Goal: Task Accomplishment & Management: Manage account settings

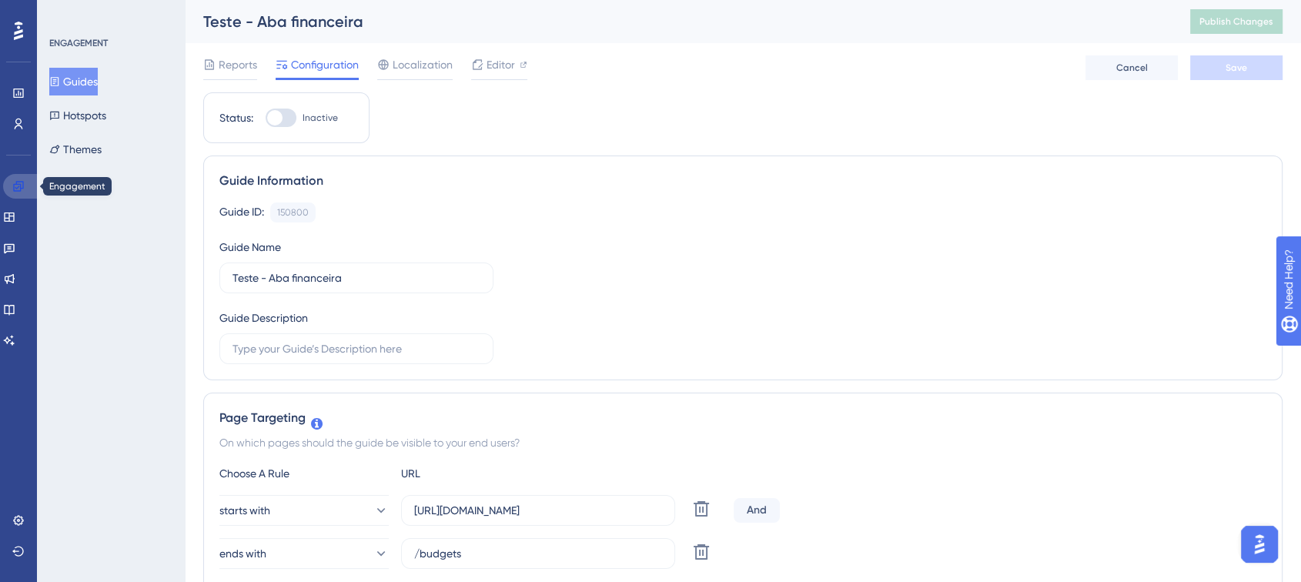
click at [19, 180] on icon at bounding box center [18, 186] width 12 height 12
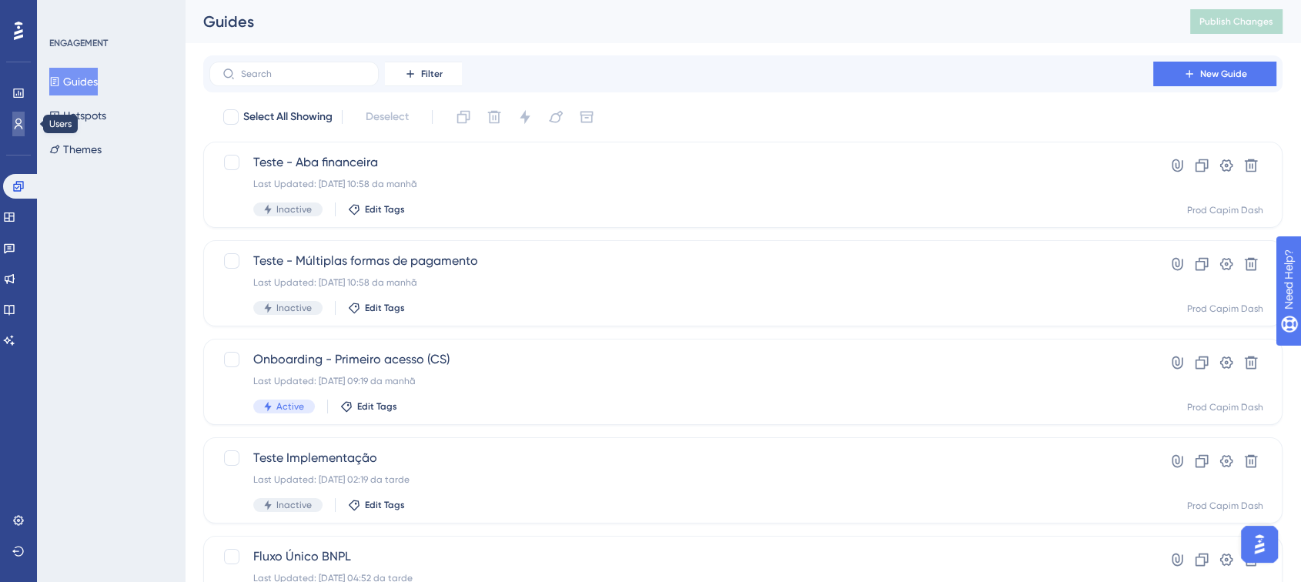
click at [16, 119] on icon at bounding box center [19, 124] width 8 height 11
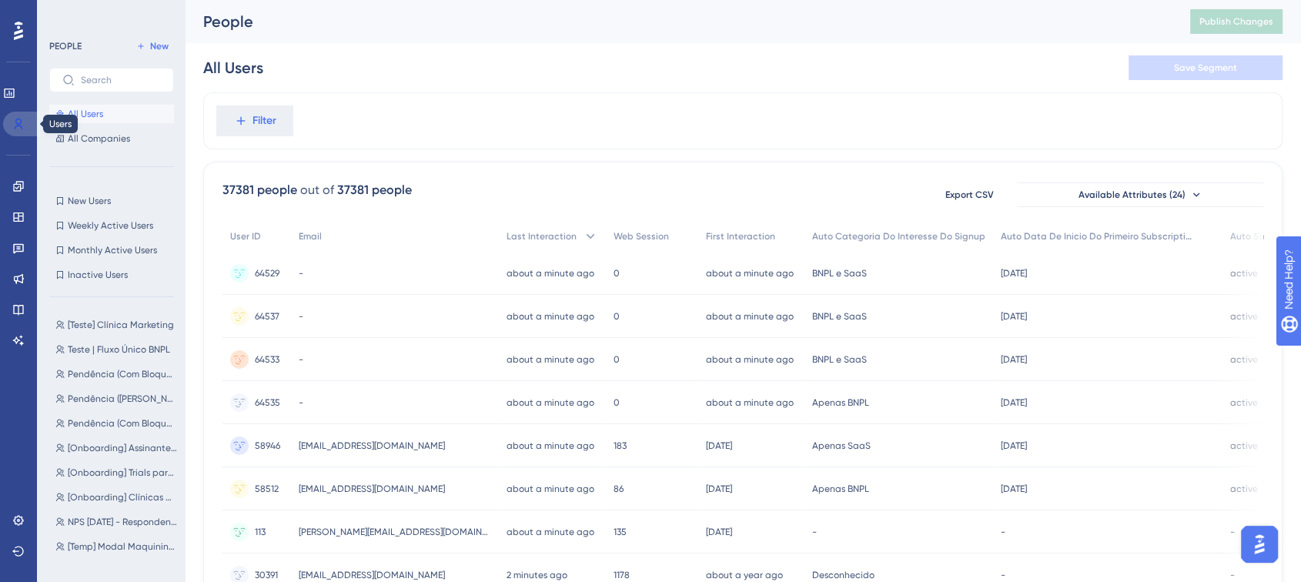
click at [21, 122] on icon at bounding box center [19, 124] width 8 height 11
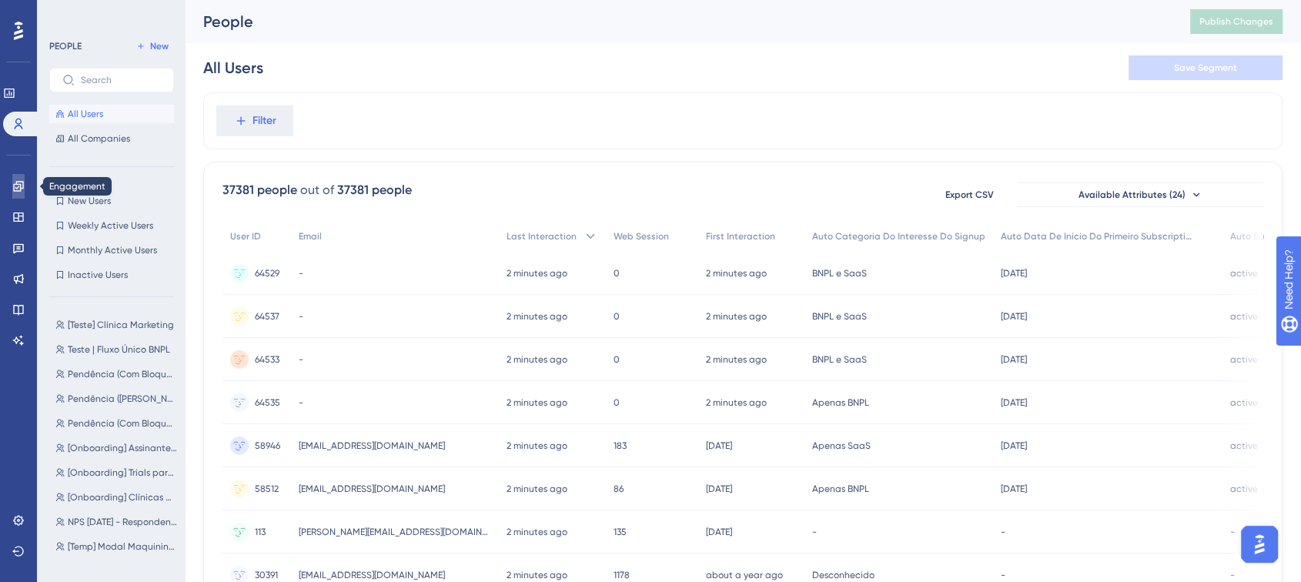
click at [12, 189] on link at bounding box center [18, 186] width 12 height 25
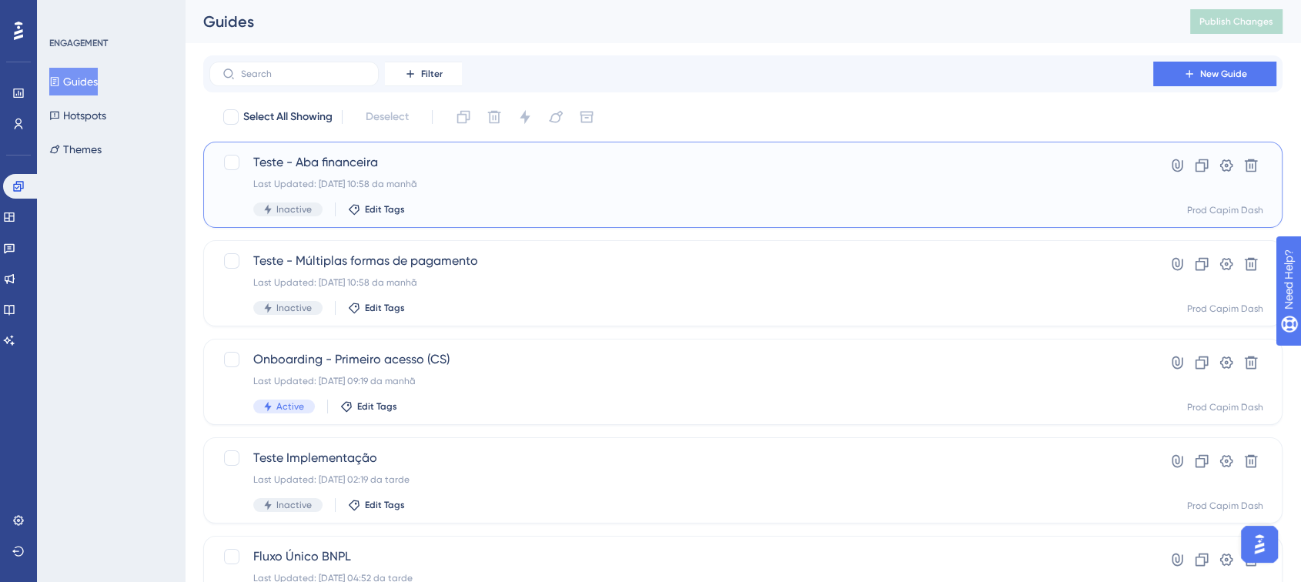
click at [536, 172] on div "Teste - Aba financeira Last Updated: 27.08.2025 10:58 da manhã Inactive Edit Ta…" at bounding box center [681, 184] width 856 height 63
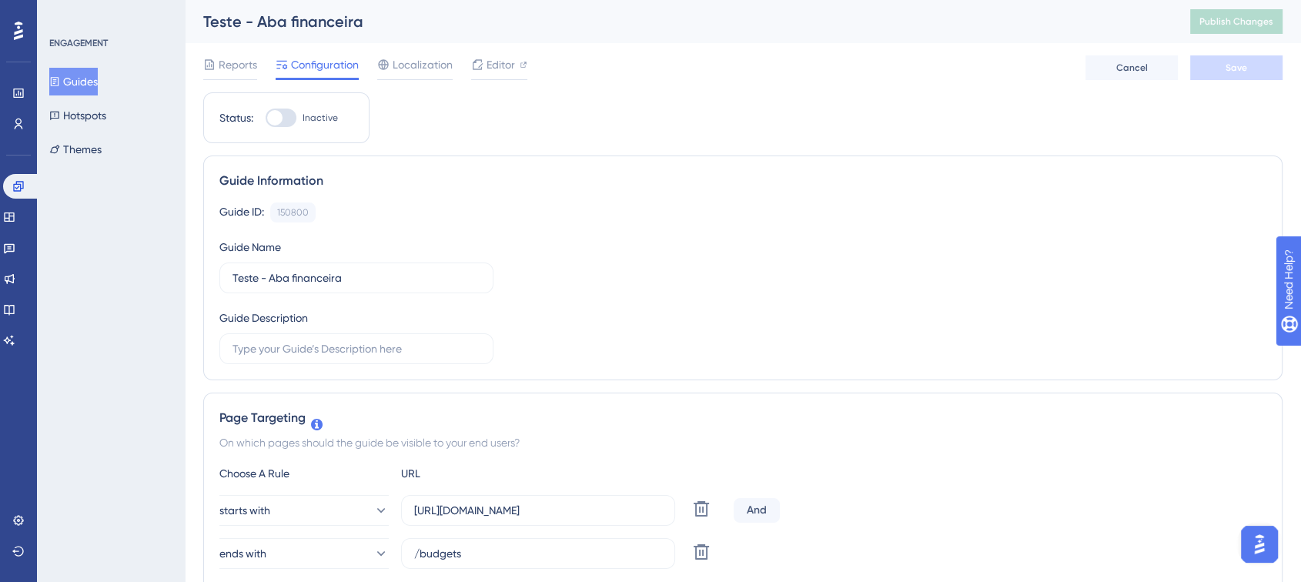
click at [279, 116] on div at bounding box center [274, 117] width 15 height 15
click at [266, 118] on input "Inactive" at bounding box center [265, 118] width 1 height 1
checkbox input "true"
click at [1214, 79] on button "Save" at bounding box center [1236, 67] width 92 height 25
click at [1232, 24] on button "Publish Changes" at bounding box center [1236, 21] width 92 height 25
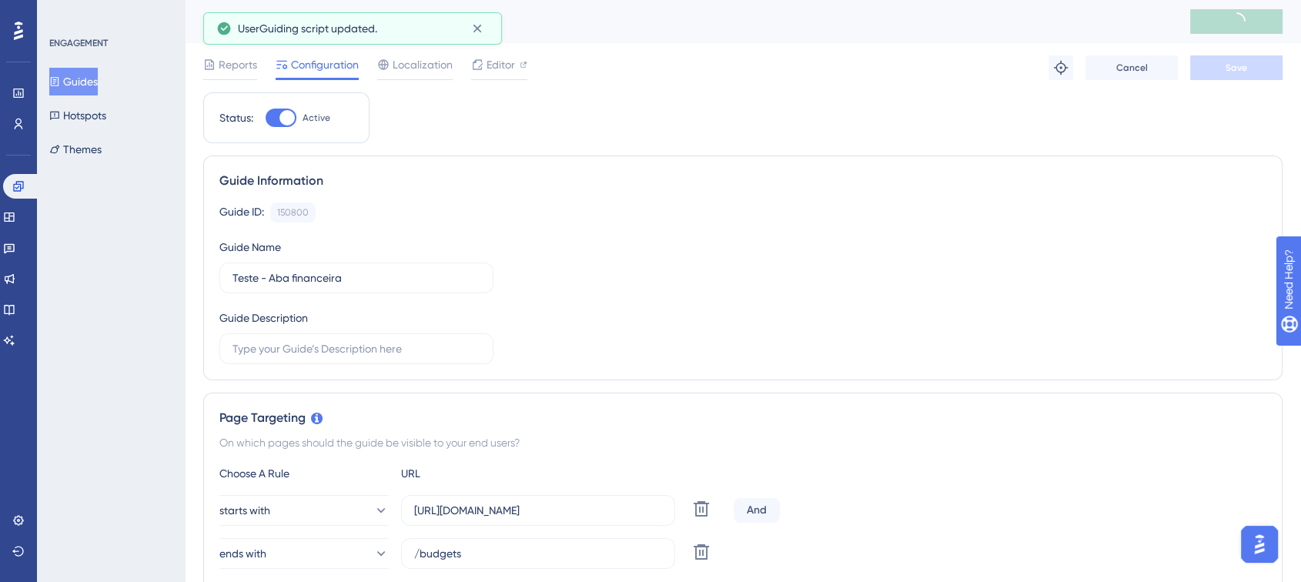
click at [92, 85] on button "Guides" at bounding box center [73, 82] width 48 height 28
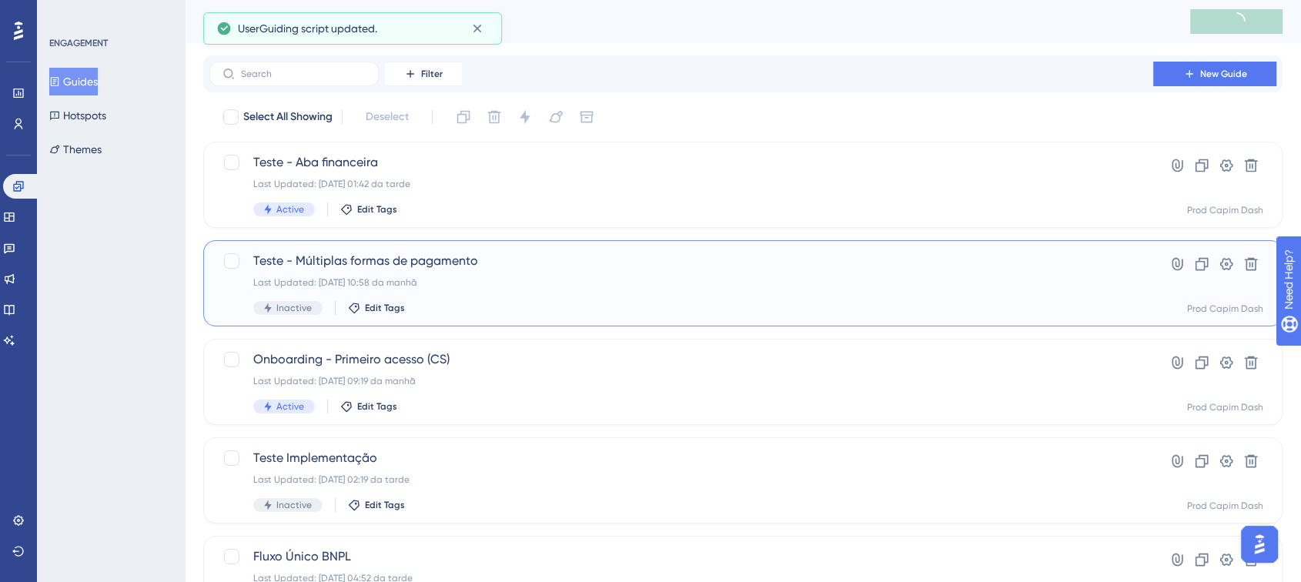
click at [458, 297] on div "Teste - Múltiplas formas de pagamento Last Updated: 27.08.2025 10:58 da manhã I…" at bounding box center [681, 283] width 856 height 63
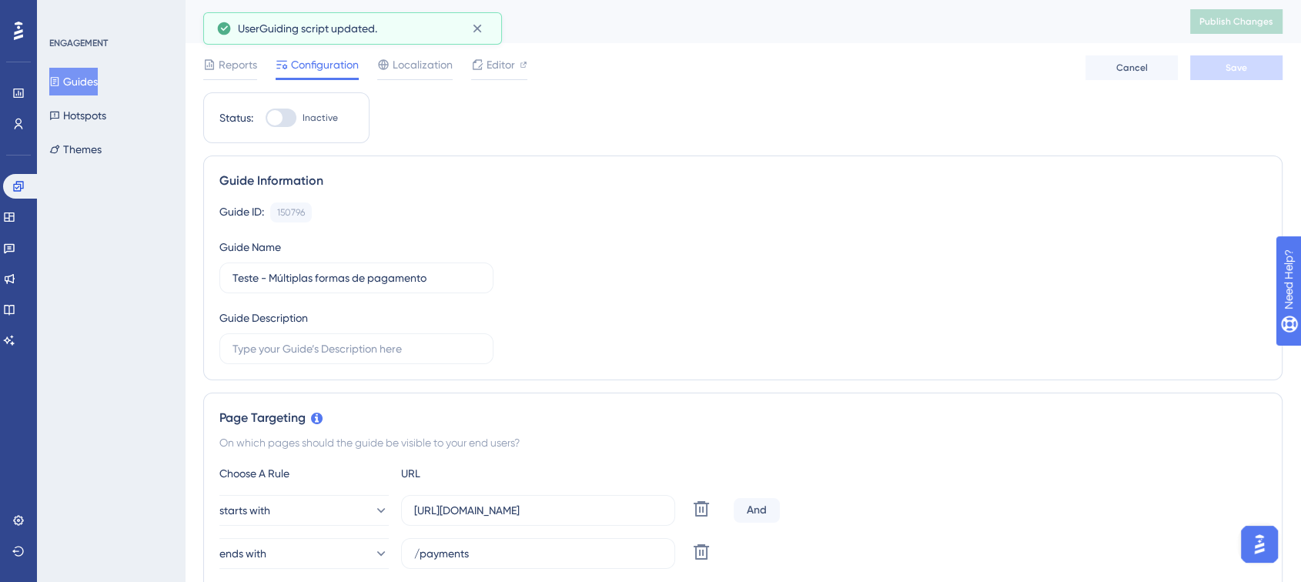
click at [308, 121] on span "Inactive" at bounding box center [319, 118] width 35 height 12
click at [266, 119] on input "Inactive" at bounding box center [265, 118] width 1 height 1
checkbox input "true"
click at [1254, 63] on button "Save" at bounding box center [1236, 67] width 92 height 25
click at [1241, 23] on span "Publish Changes" at bounding box center [1236, 21] width 74 height 12
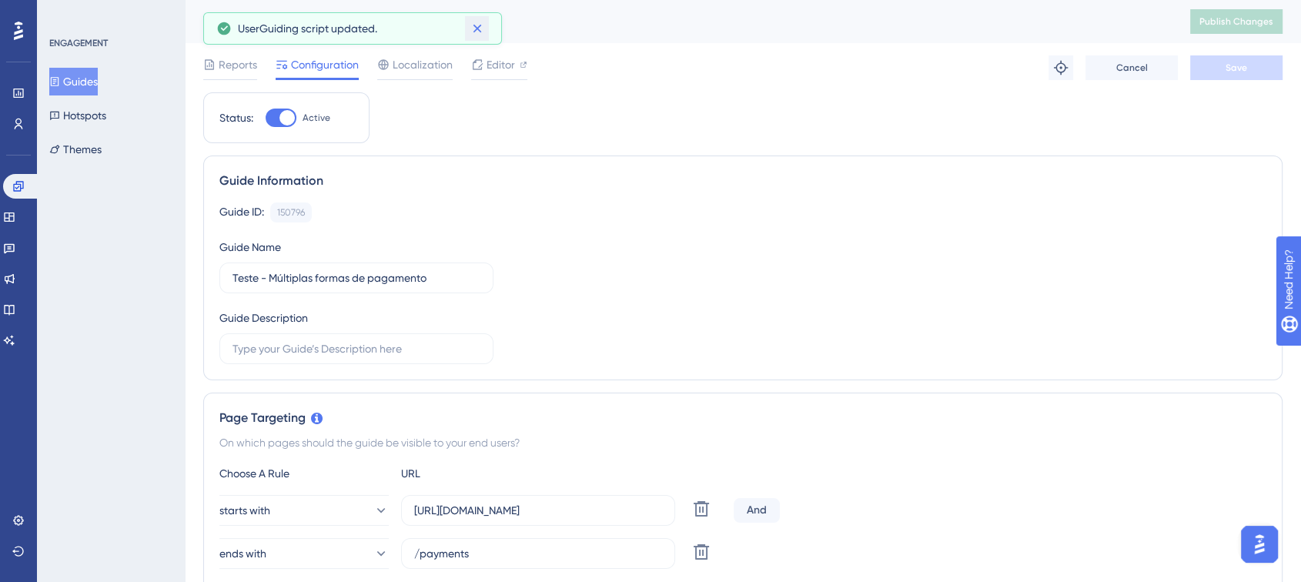
click at [477, 25] on icon at bounding box center [476, 28] width 15 height 15
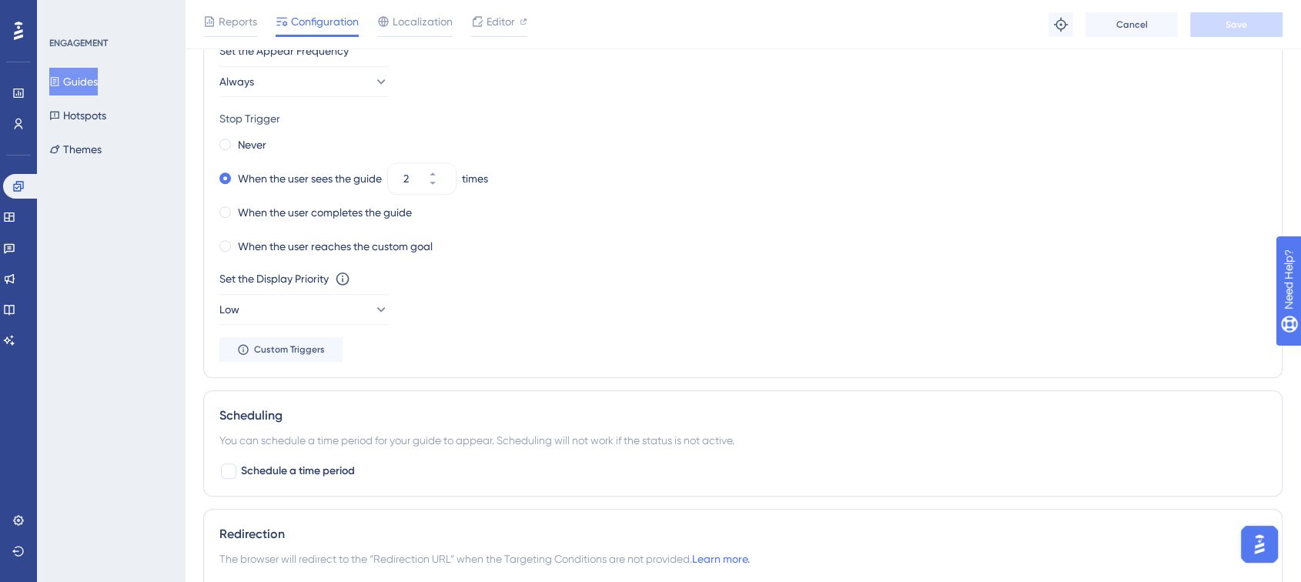
scroll to position [940, 0]
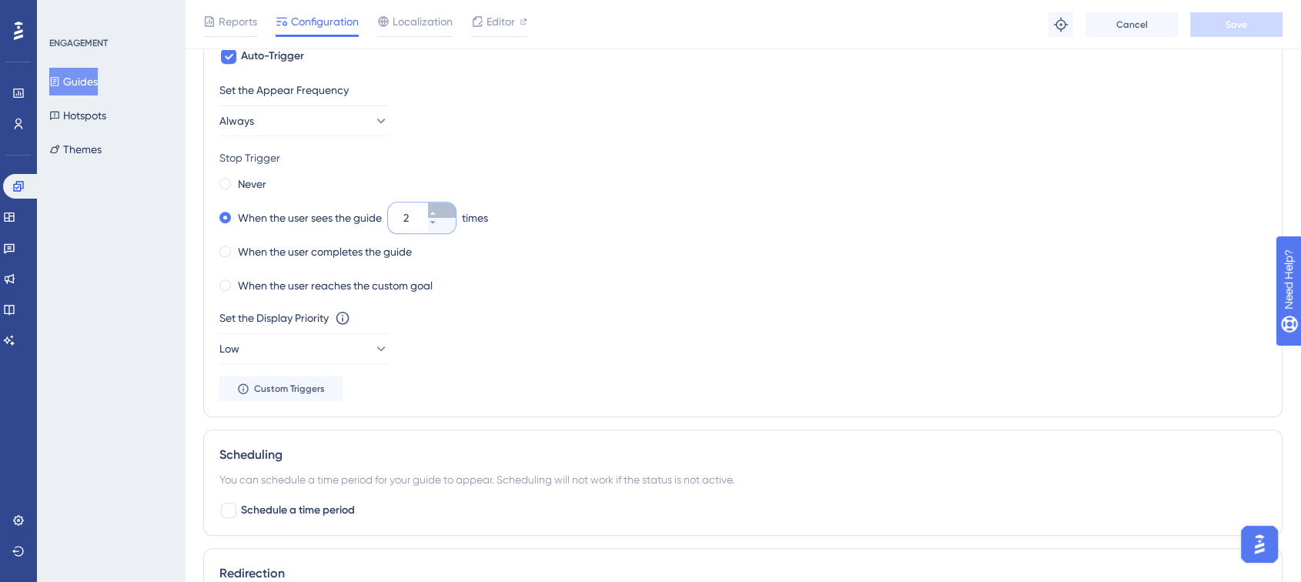
click at [437, 209] on icon at bounding box center [432, 213] width 9 height 9
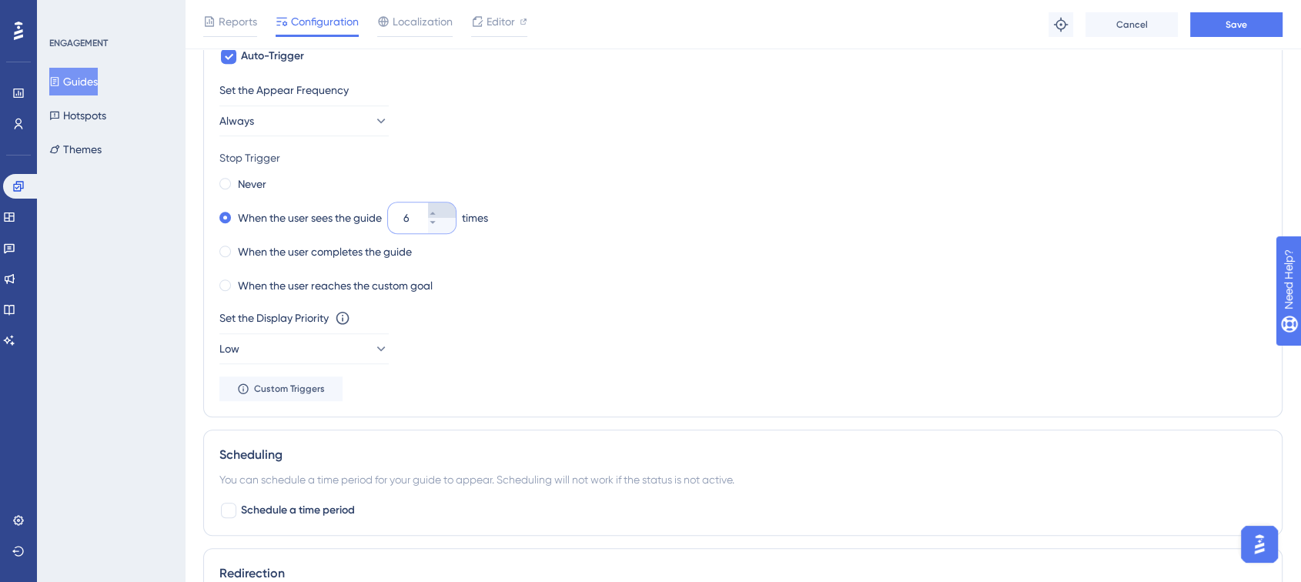
type input "7"
click at [1261, 20] on button "Save" at bounding box center [1236, 24] width 92 height 25
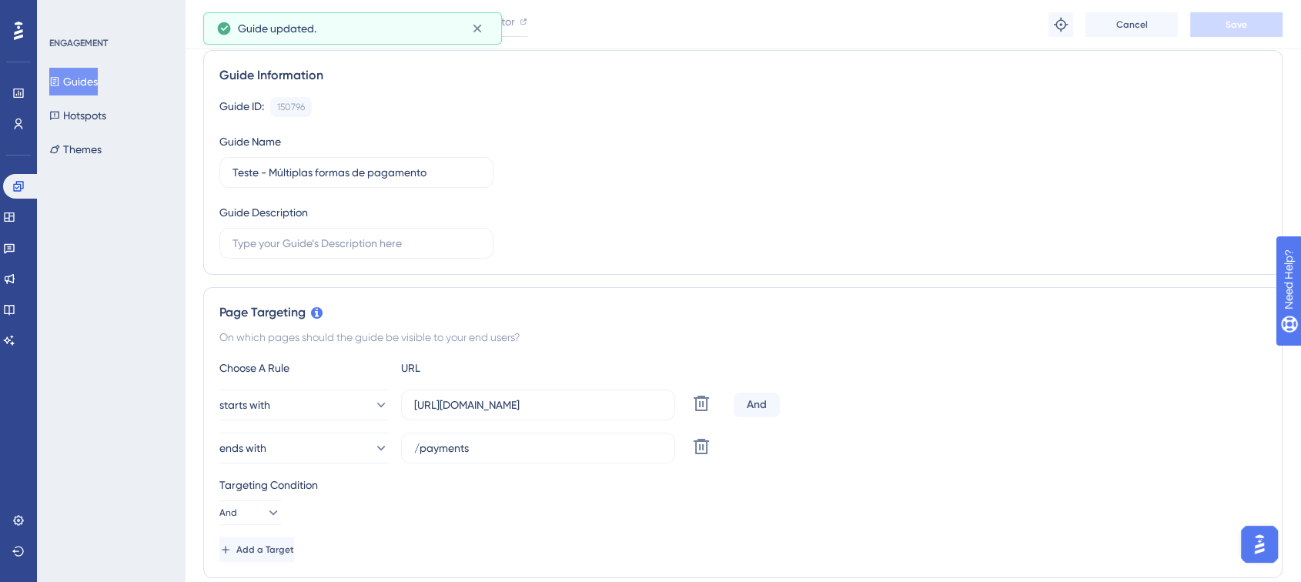
scroll to position [0, 0]
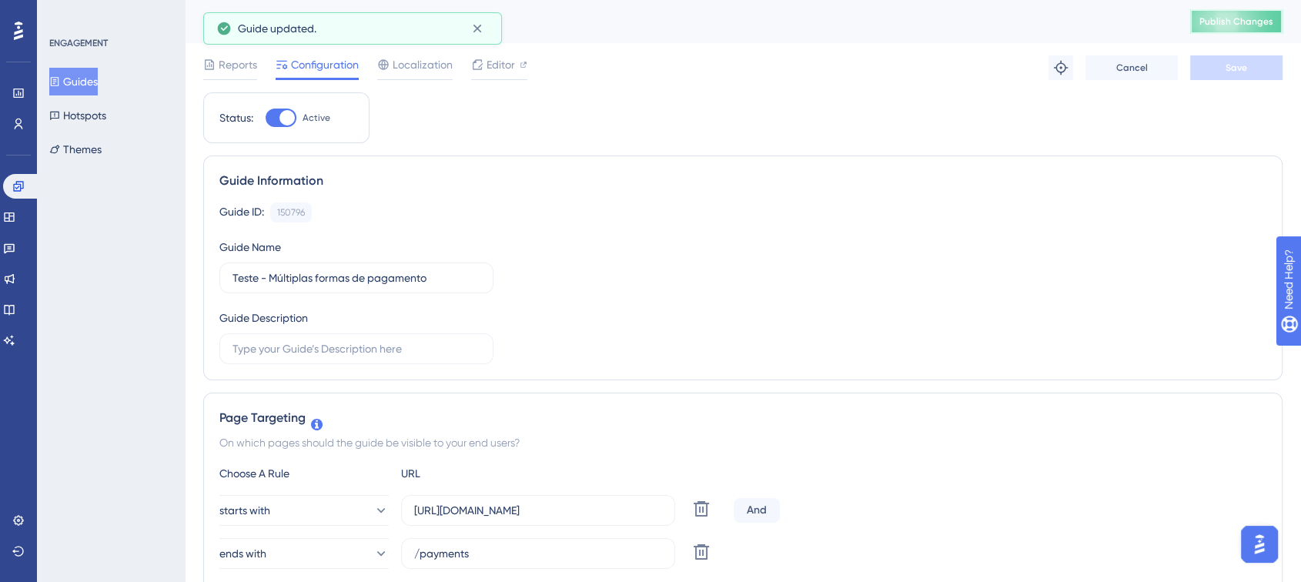
click at [1264, 20] on span "Publish Changes" at bounding box center [1236, 21] width 74 height 12
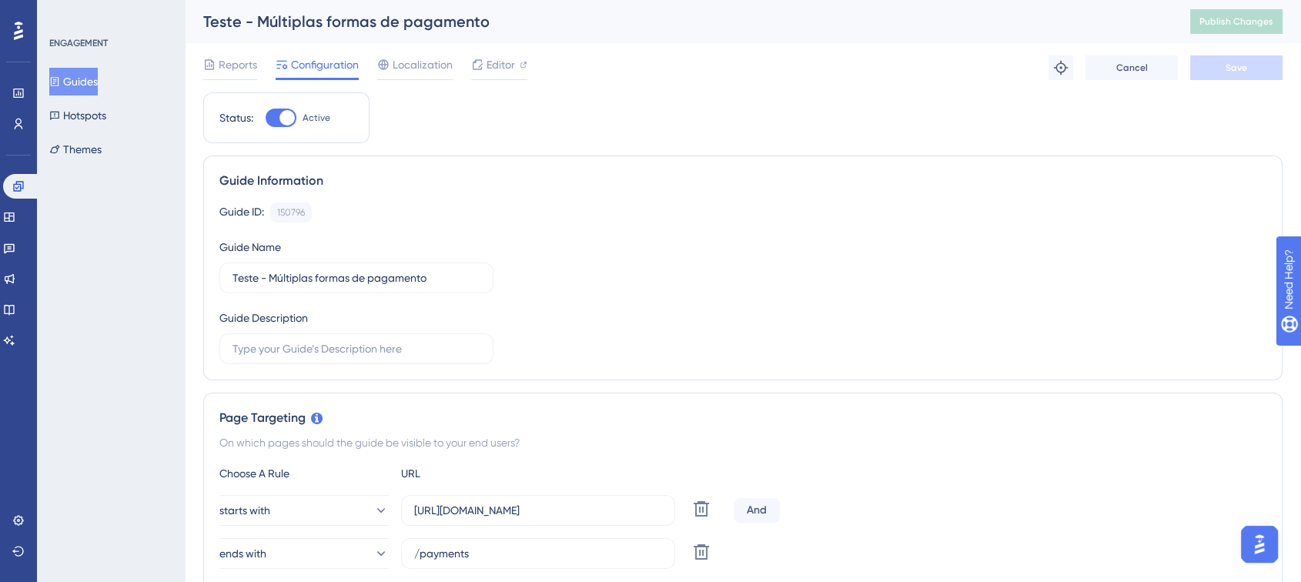
click at [73, 79] on button "Guides" at bounding box center [73, 82] width 48 height 28
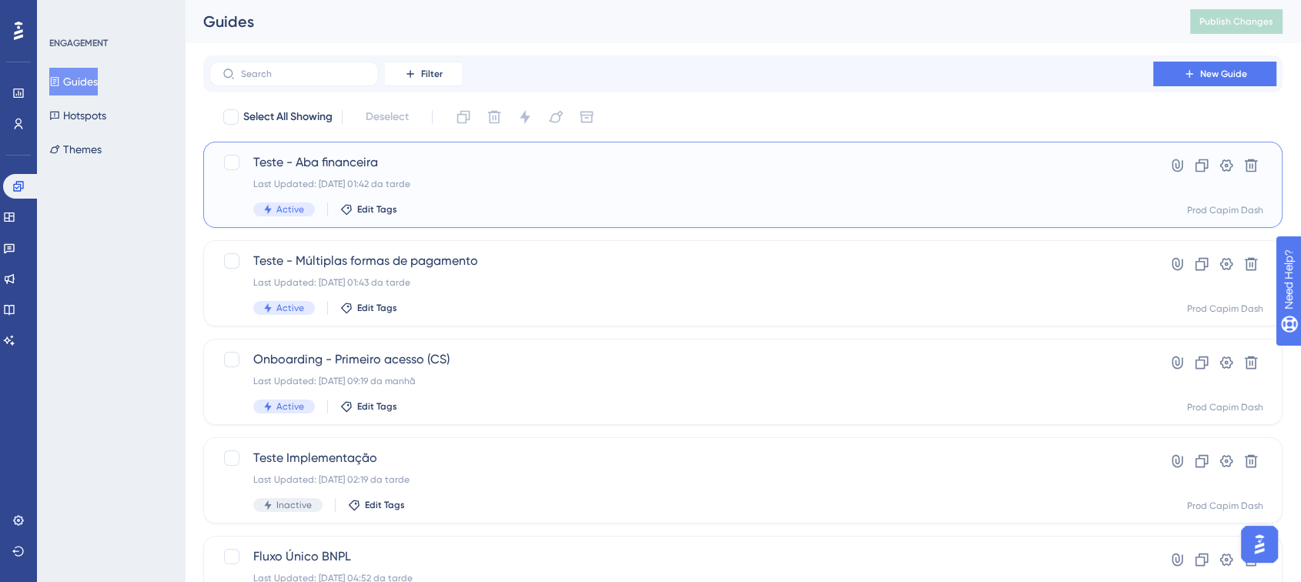
click at [424, 184] on div "Last Updated: 27.08.2025 01:42 da tarde" at bounding box center [681, 184] width 856 height 12
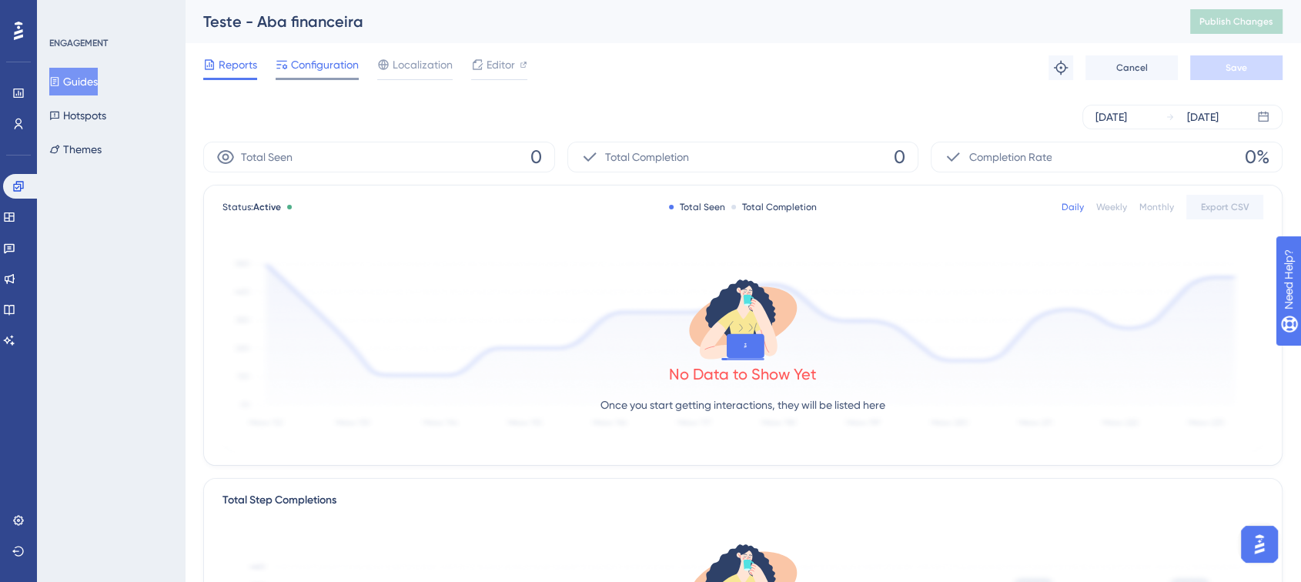
click at [329, 68] on span "Configuration" at bounding box center [325, 64] width 68 height 18
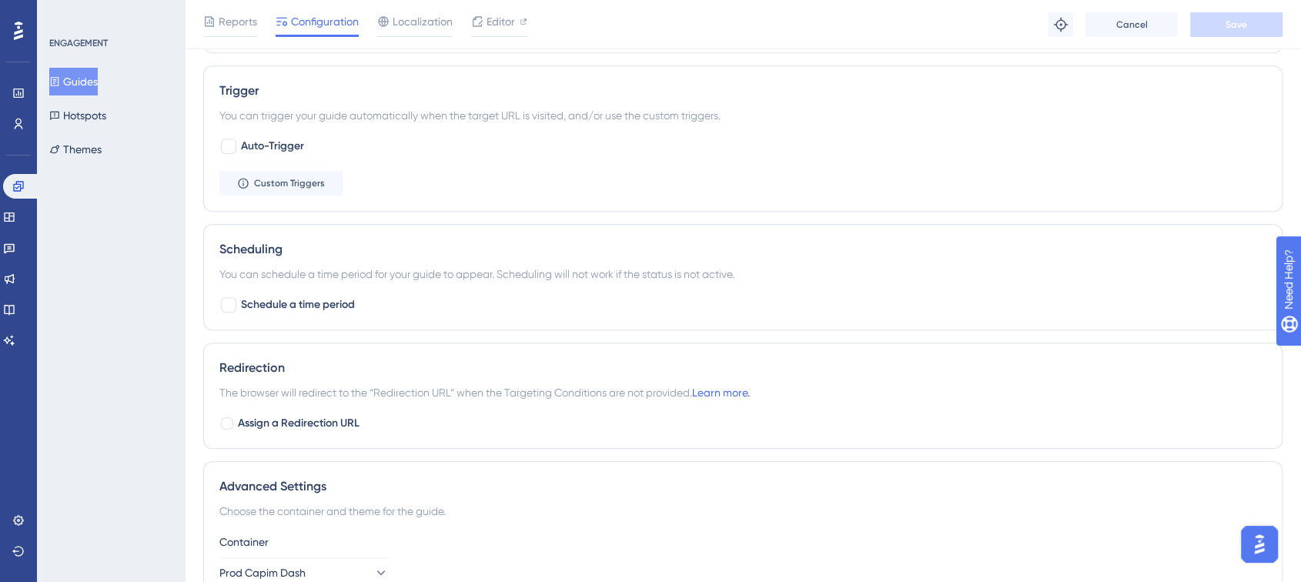
scroll to position [855, 0]
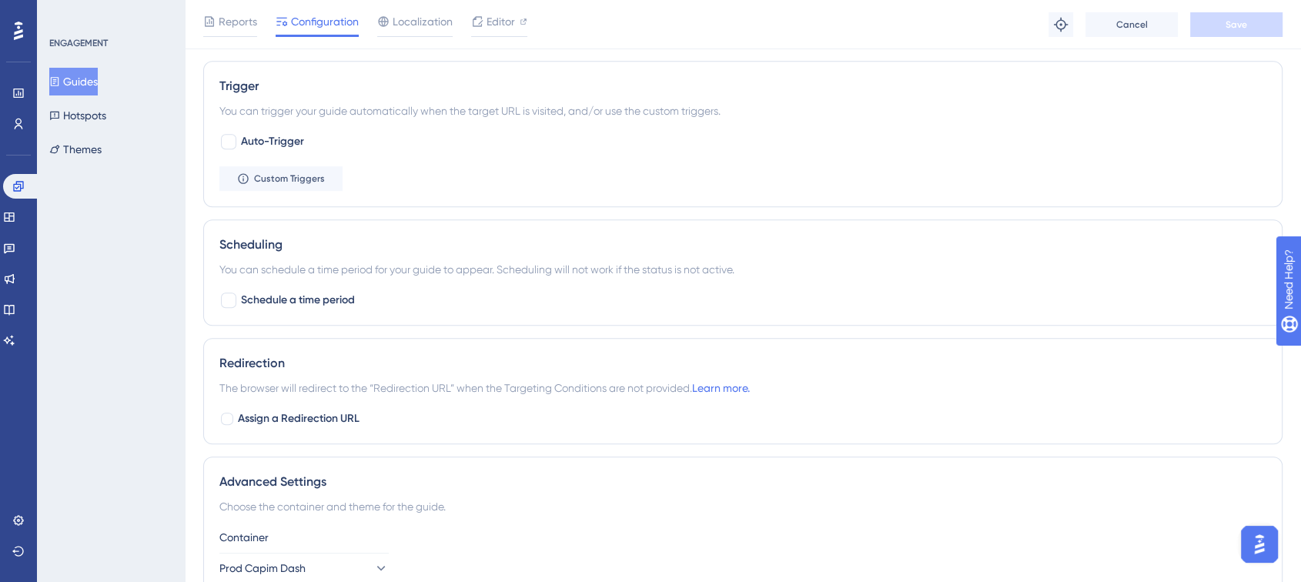
click at [302, 161] on div "Auto-Trigger Custom Triggers" at bounding box center [742, 161] width 1047 height 58
click at [305, 173] on span "Custom Triggers" at bounding box center [289, 178] width 71 height 12
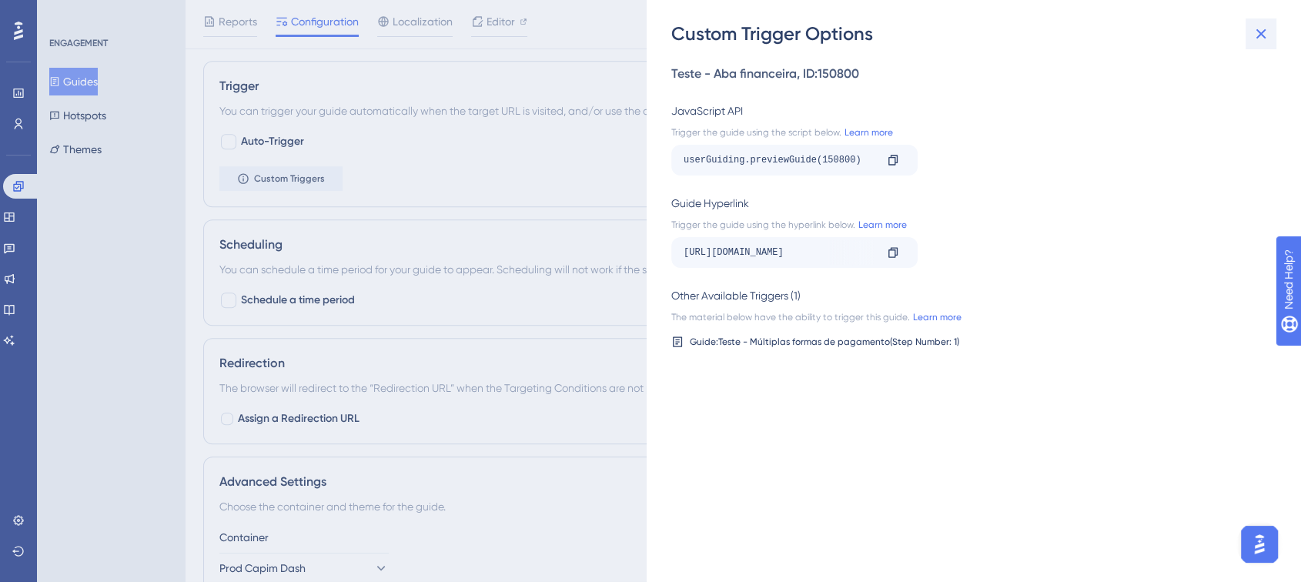
click at [1271, 43] on button at bounding box center [1260, 33] width 31 height 31
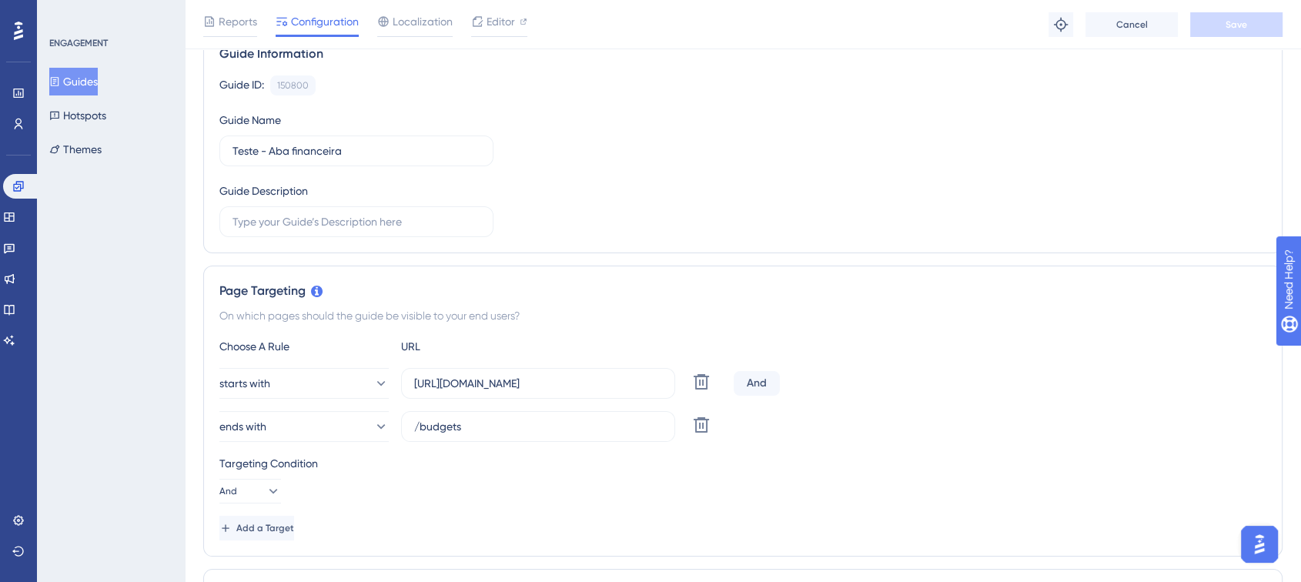
scroll to position [0, 0]
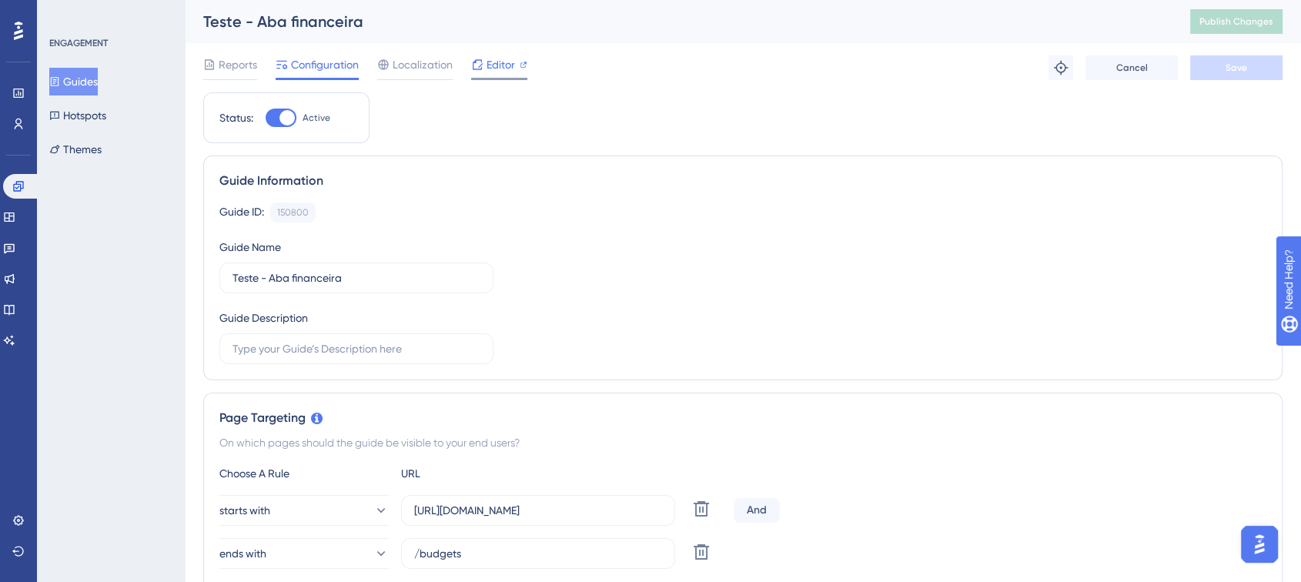
click at [483, 64] on div "Editor" at bounding box center [499, 64] width 56 height 18
click at [1234, 30] on button "Publish Changes" at bounding box center [1236, 21] width 92 height 25
click at [18, 132] on link at bounding box center [18, 124] width 12 height 25
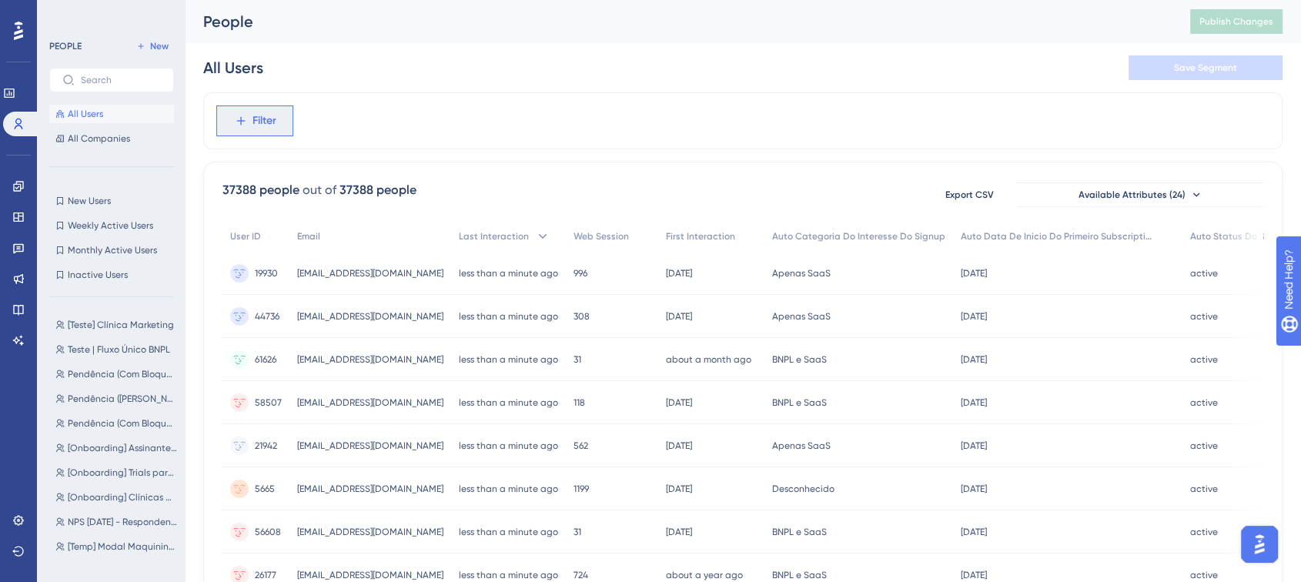
click at [258, 119] on span "Filter" at bounding box center [264, 121] width 24 height 18
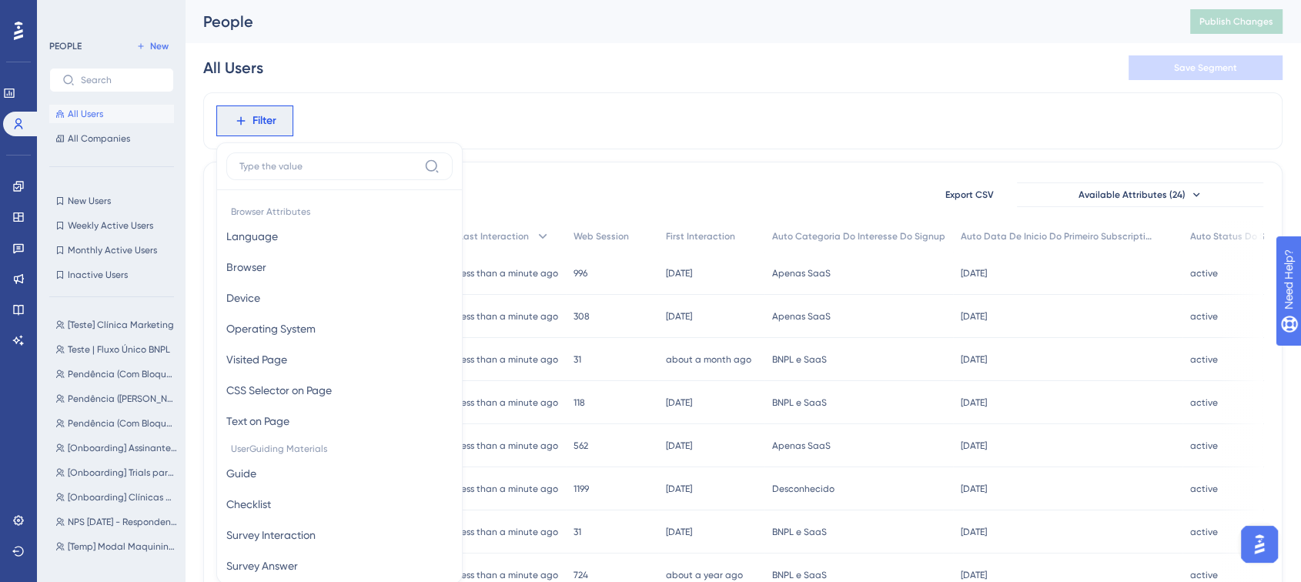
scroll to position [72, 0]
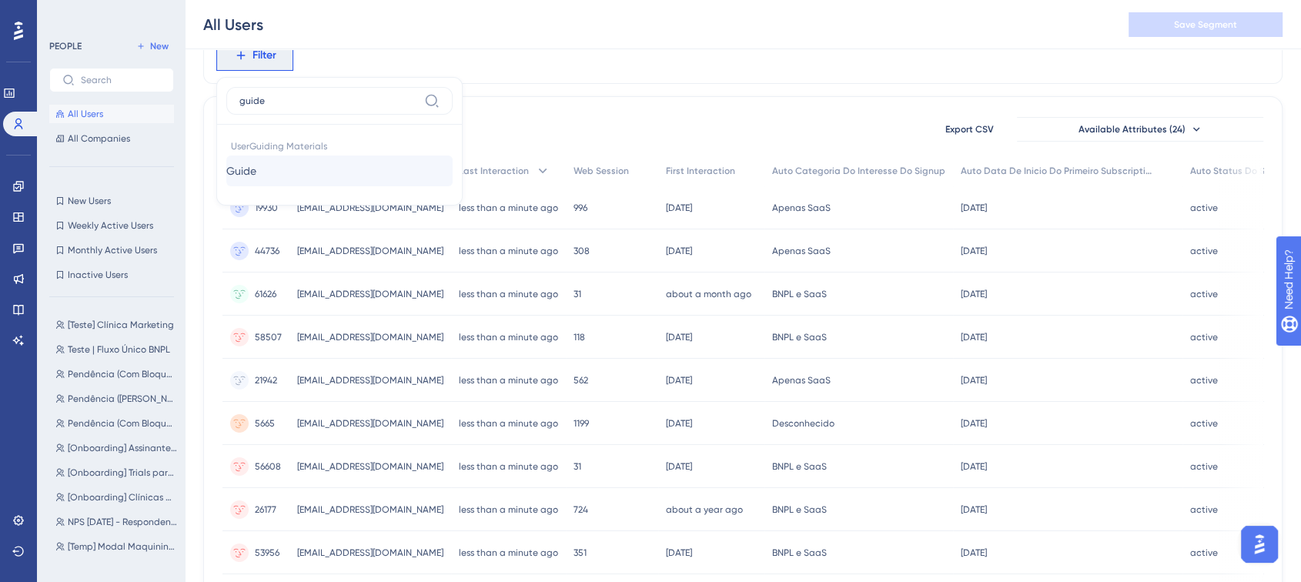
type input "guide"
click at [310, 182] on button "Guide Guide" at bounding box center [339, 170] width 226 height 31
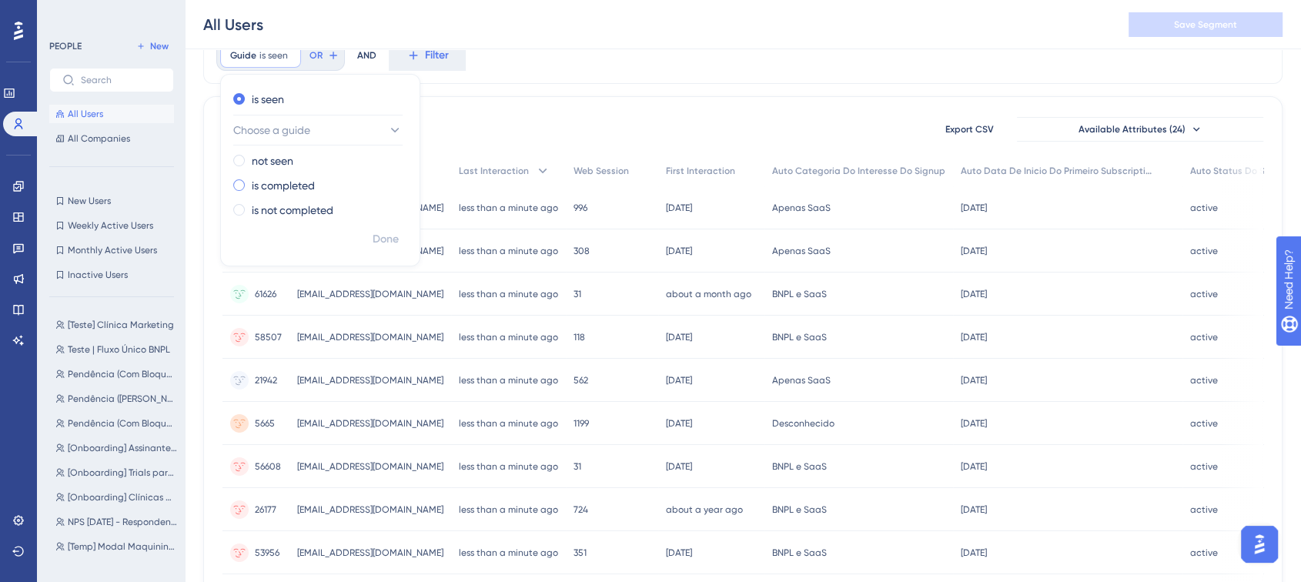
click at [285, 181] on label "is completed" at bounding box center [283, 185] width 63 height 18
click at [298, 184] on span "Choose a guide" at bounding box center [272, 179] width 77 height 18
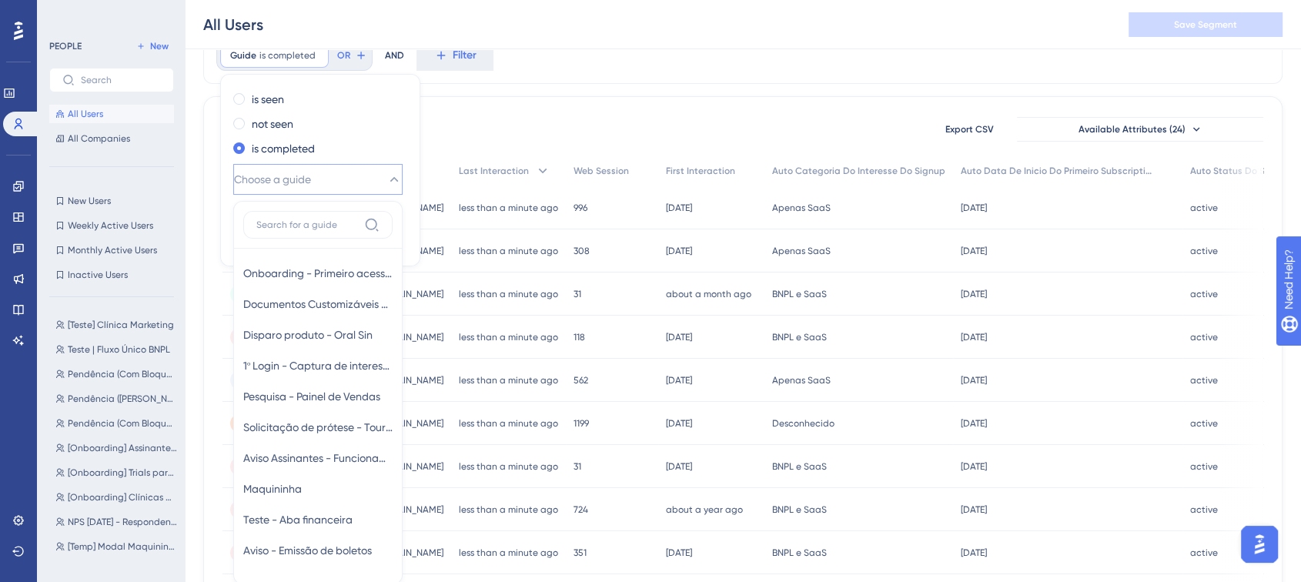
scroll to position [172, 0]
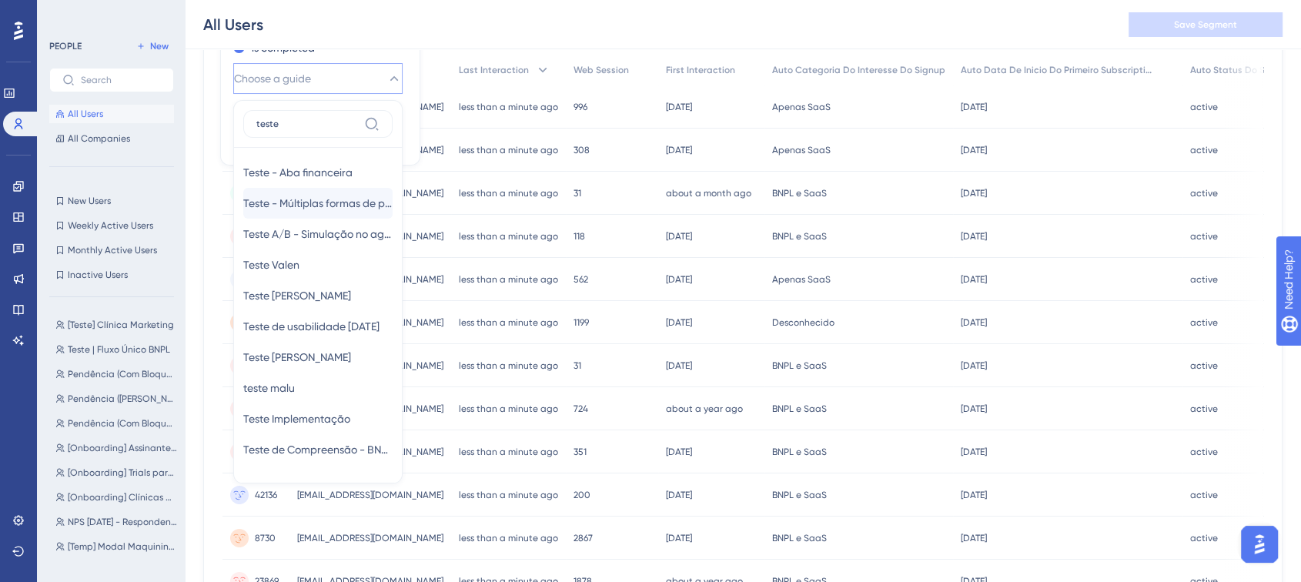
type input "teste"
click at [319, 212] on div "Teste - Múltiplas formas de pagamento Teste - Múltiplas formas de pagamento" at bounding box center [317, 203] width 149 height 31
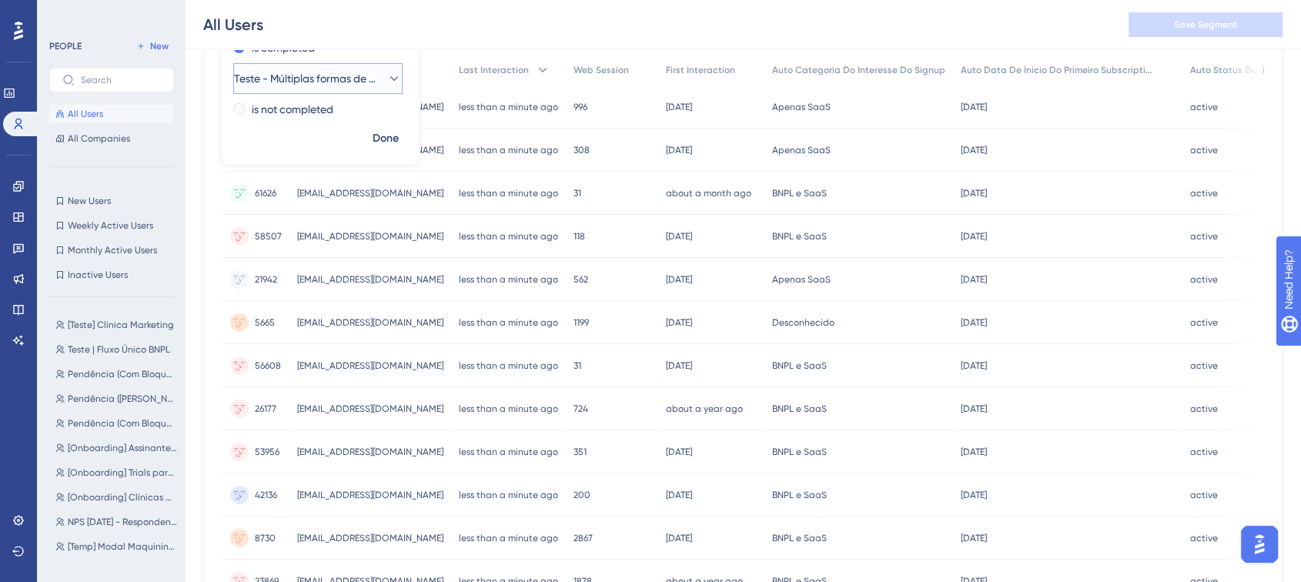
scroll to position [2, 0]
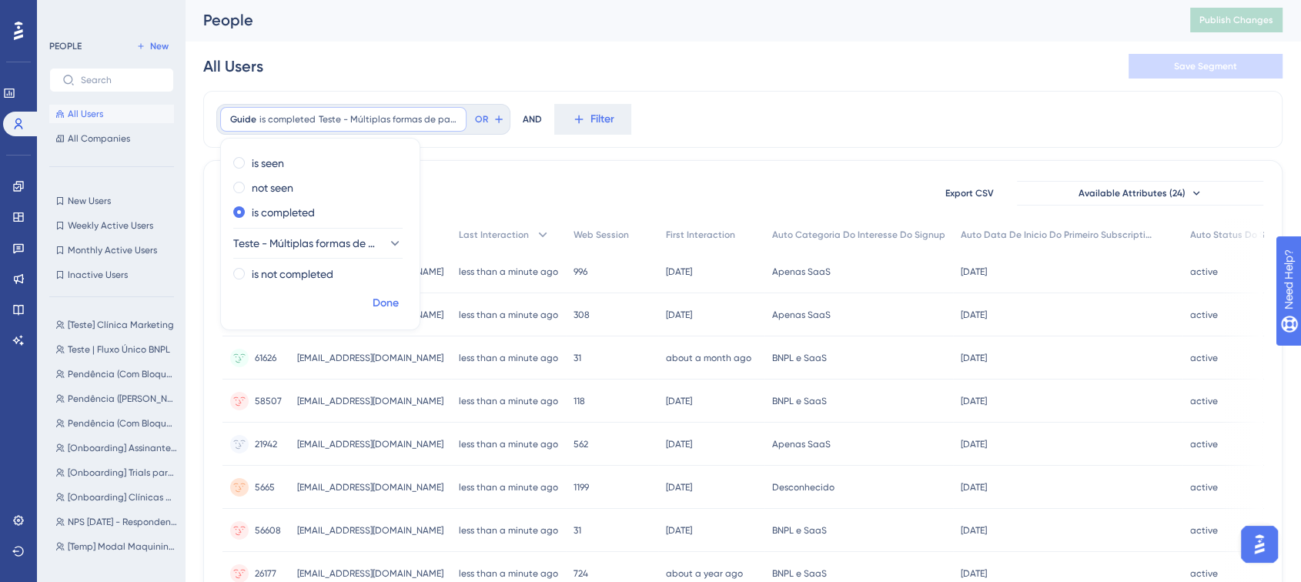
click at [395, 312] on button "Done" at bounding box center [385, 303] width 43 height 28
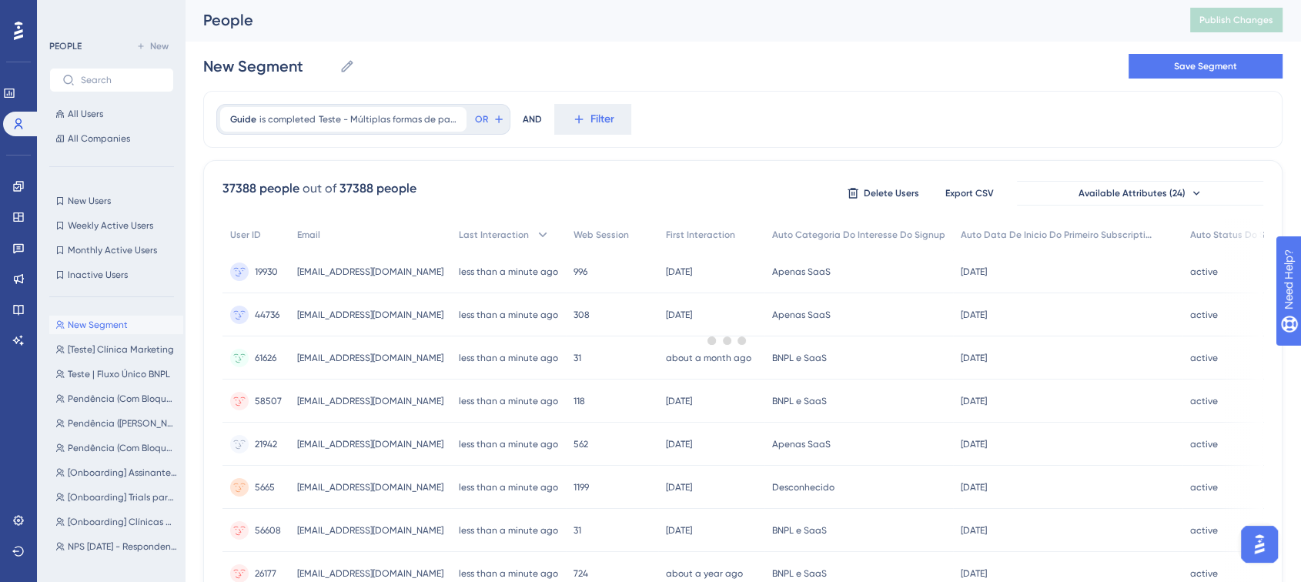
scroll to position [0, 0]
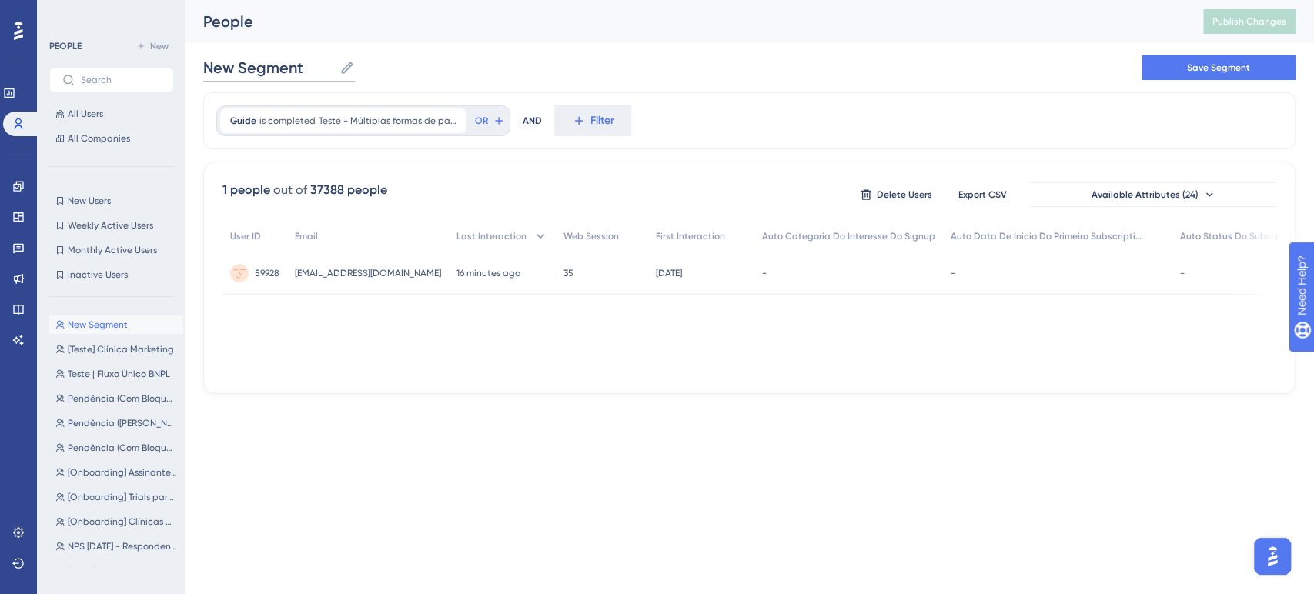
click at [270, 62] on input "New Segment" at bounding box center [268, 68] width 130 height 22
click at [271, 62] on input "New Segment" at bounding box center [268, 68] width 130 height 22
click at [271, 63] on input "New Segment" at bounding box center [268, 68] width 130 height 22
type input "["
type input "[Temp] Completou Guide de Múltiplas formas"
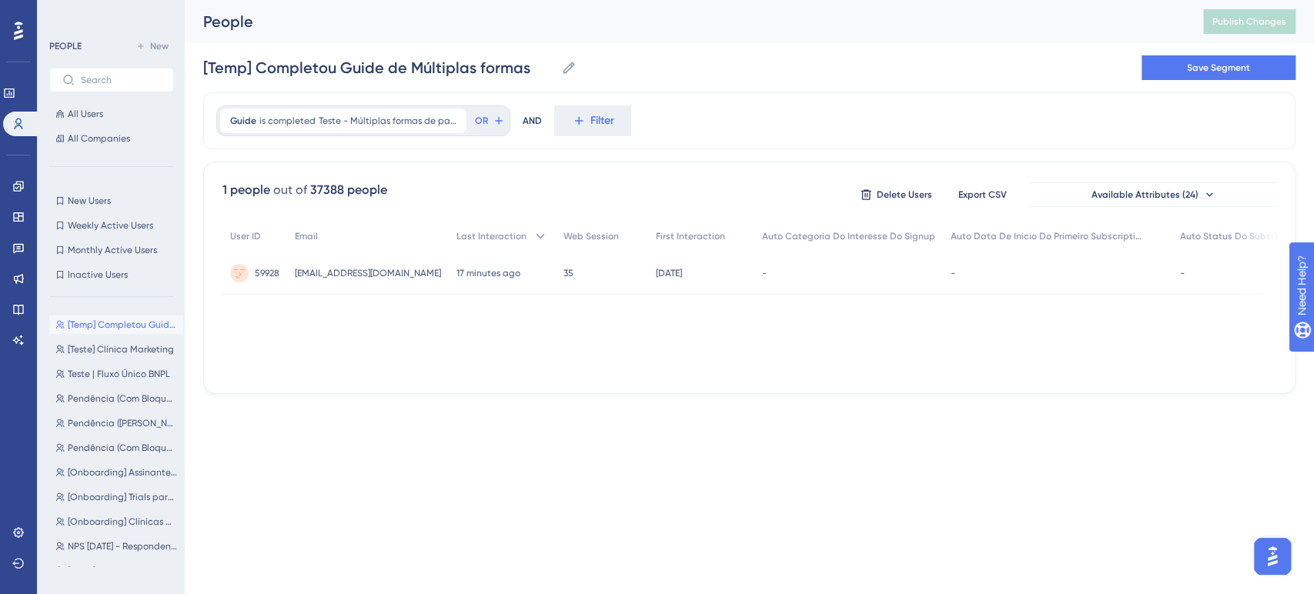
click at [838, 3] on div "People Publish Changes" at bounding box center [749, 21] width 1129 height 43
click at [25, 185] on link at bounding box center [18, 186] width 12 height 25
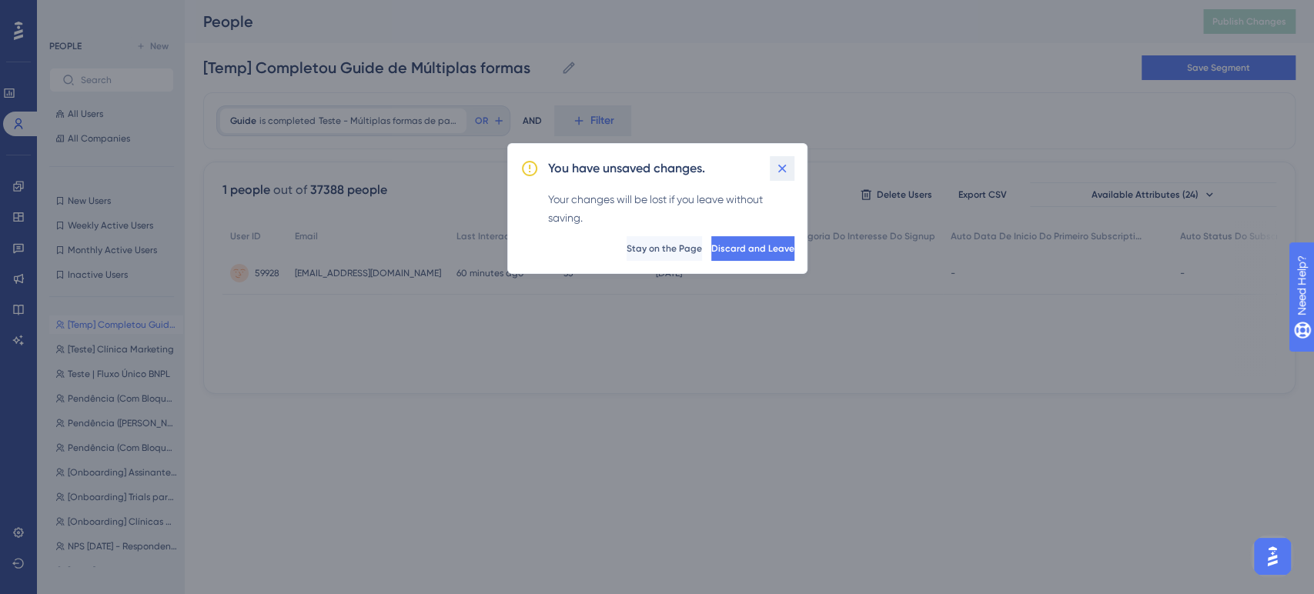
click at [775, 171] on icon at bounding box center [781, 168] width 15 height 15
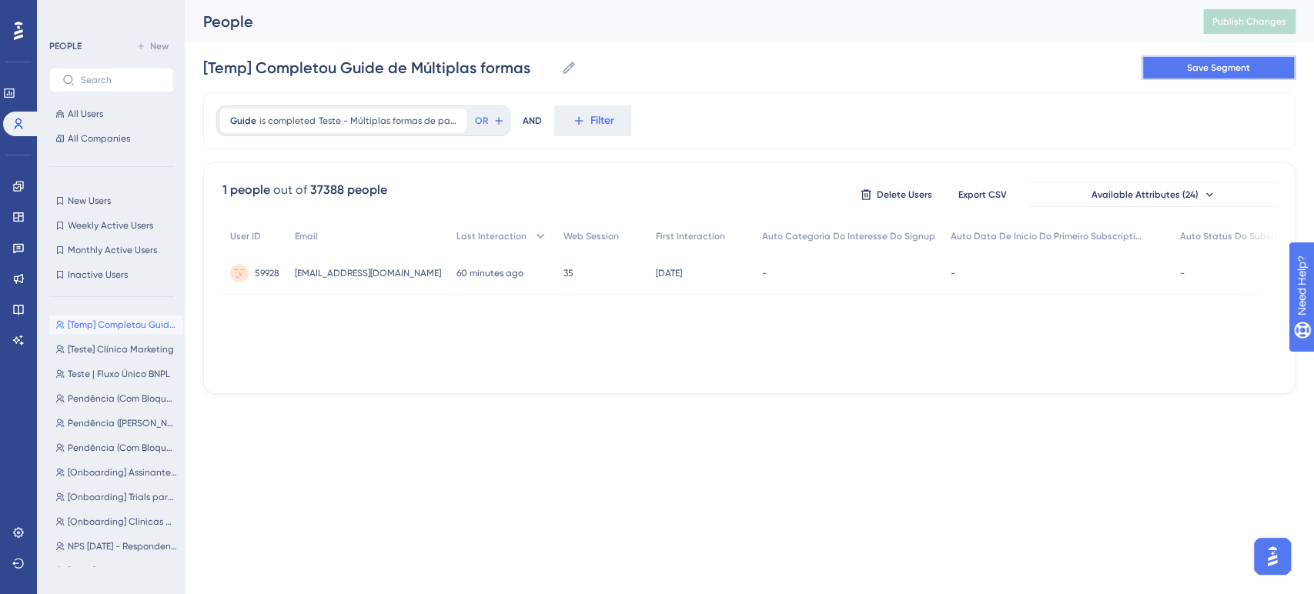
click at [1215, 65] on span "Save Segment" at bounding box center [1218, 68] width 63 height 12
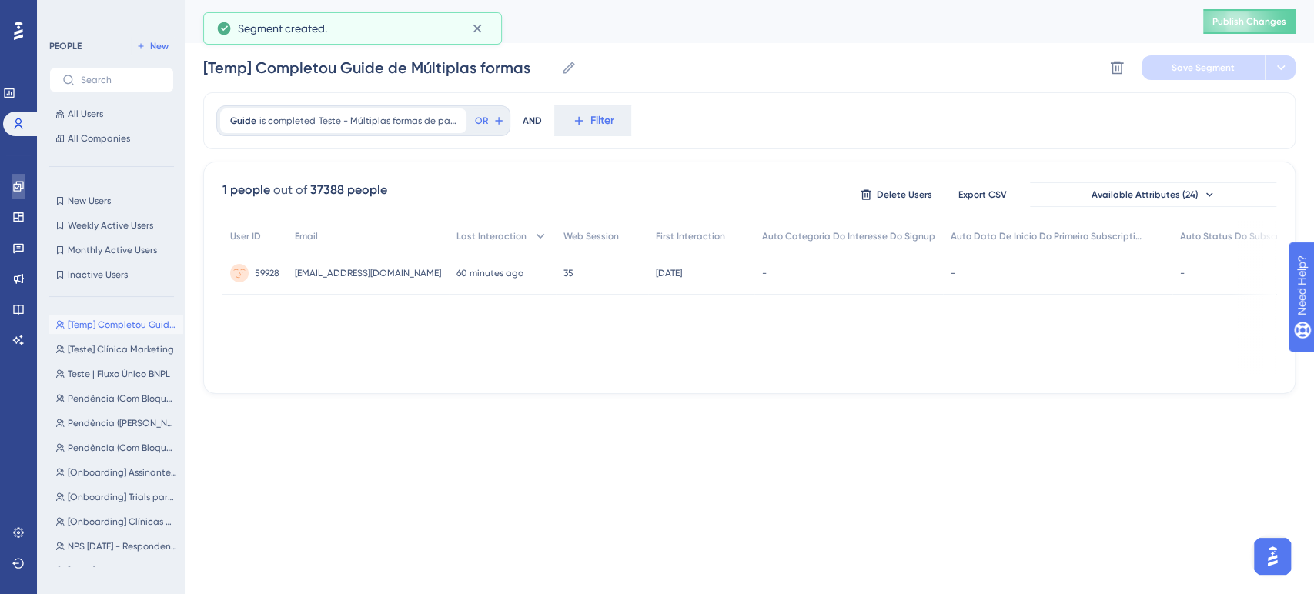
click at [19, 174] on link at bounding box center [18, 186] width 12 height 25
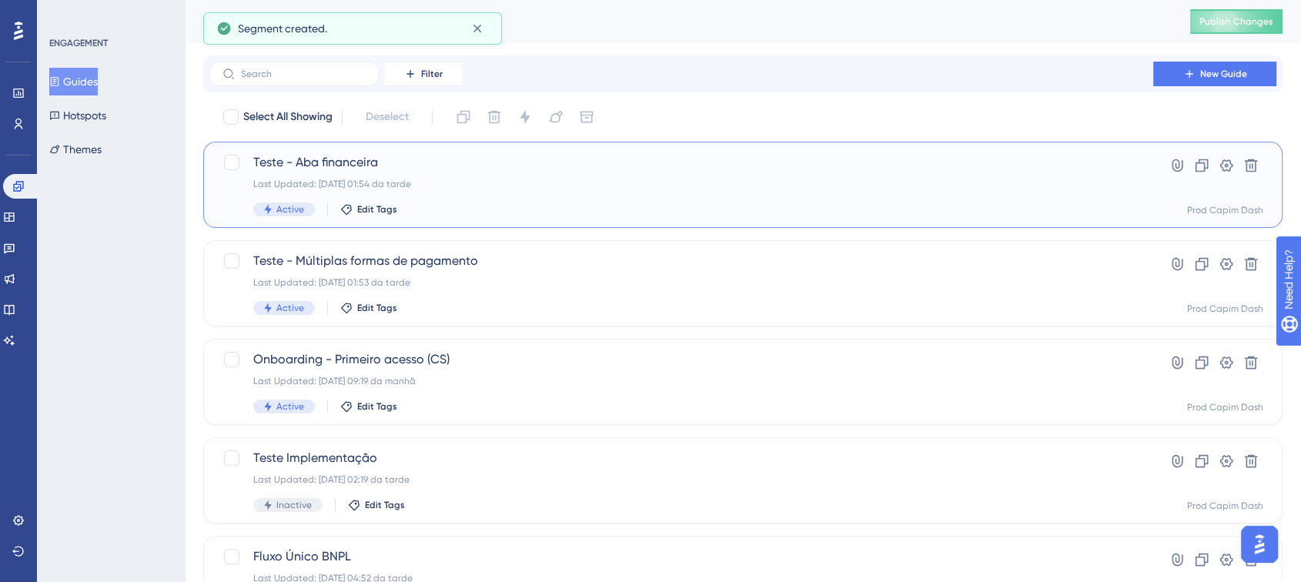
click at [458, 177] on div "Teste - Aba financeira Last Updated: 27.08.2025 01:54 da tarde Active Edit Tags" at bounding box center [681, 184] width 856 height 63
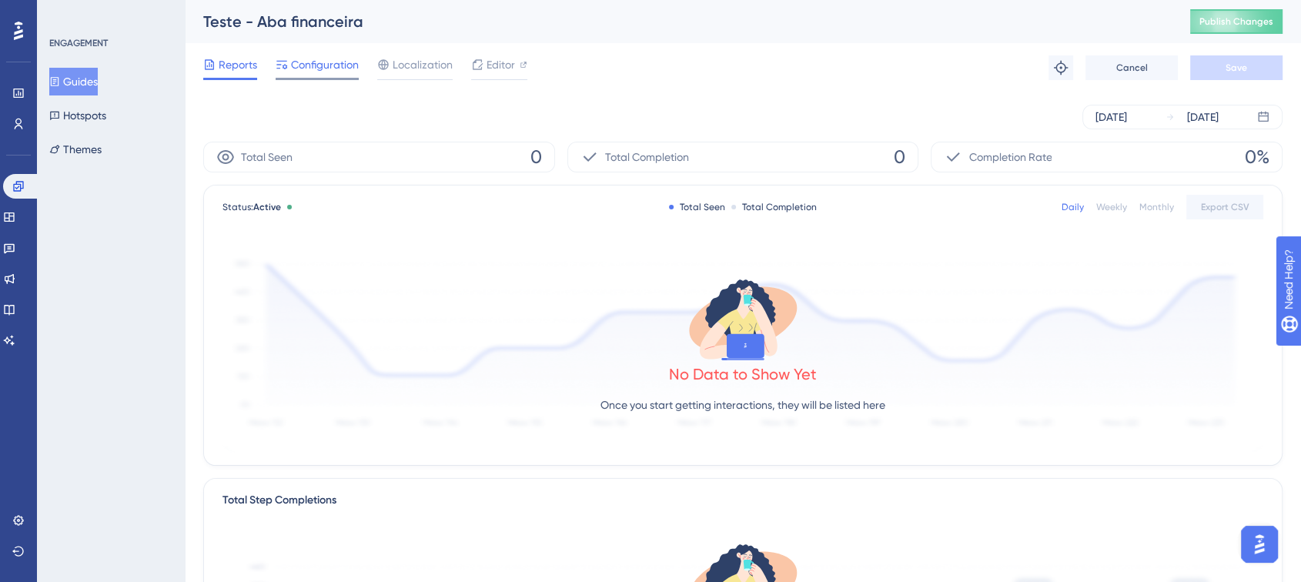
click at [327, 75] on div "Configuration" at bounding box center [317, 67] width 83 height 25
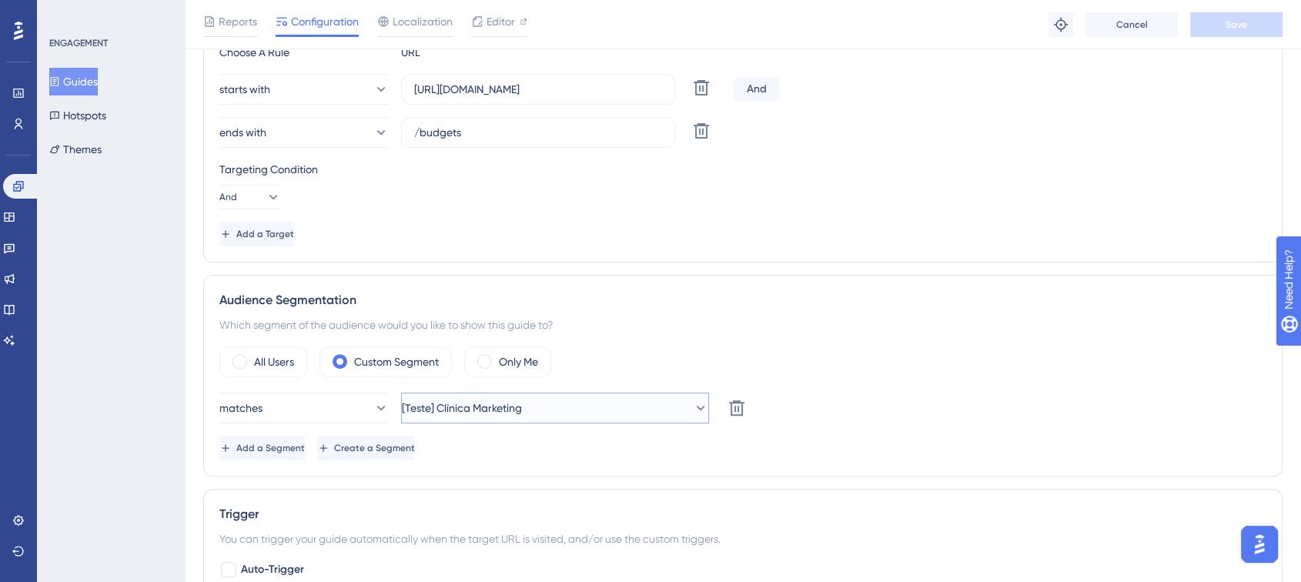
click at [516, 399] on span "[Teste] Clínica Marketing" at bounding box center [462, 408] width 120 height 18
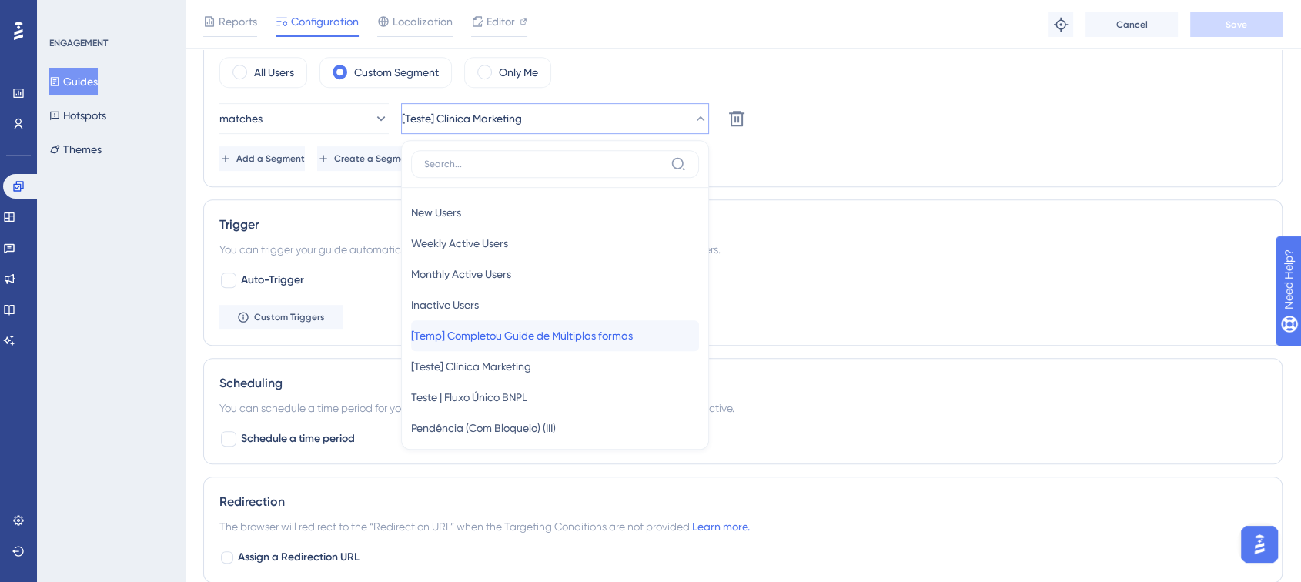
click at [524, 339] on span "[Temp] Completou Guide de Múltiplas formas" at bounding box center [522, 335] width 222 height 18
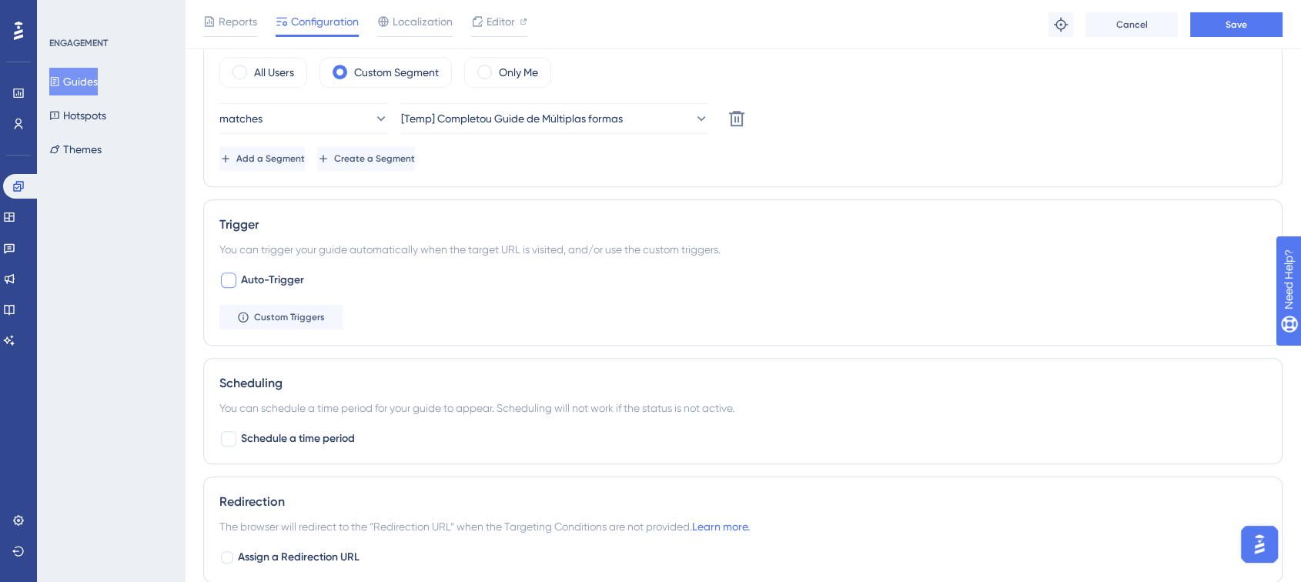
click at [252, 278] on span "Auto-Trigger" at bounding box center [272, 280] width 63 height 18
checkbox input "true"
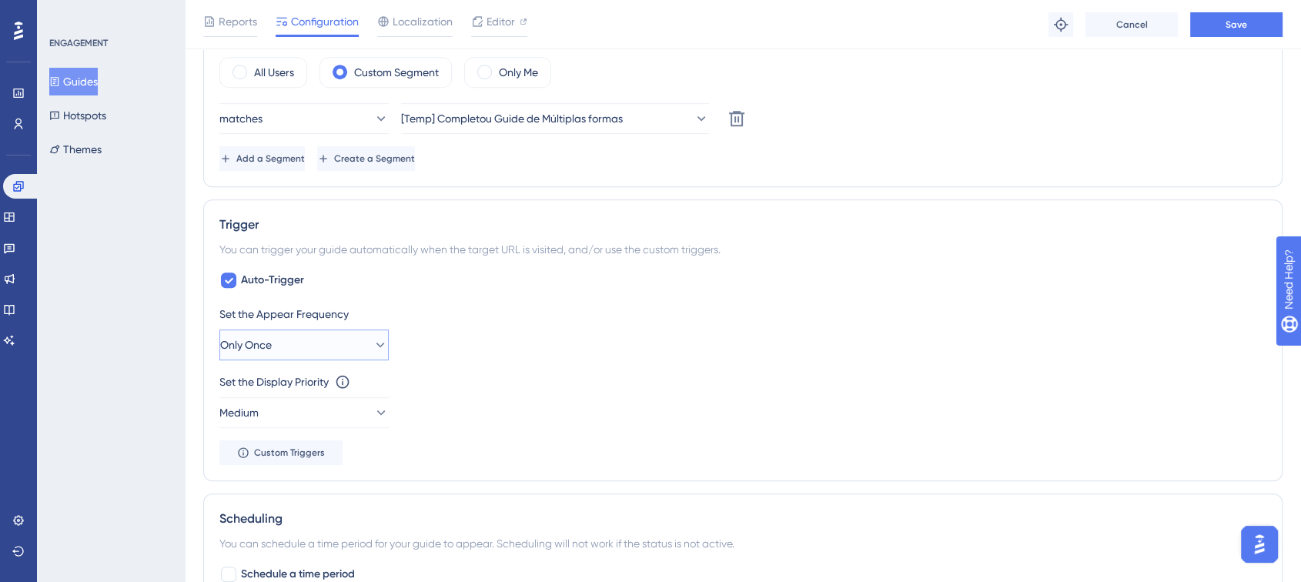
click at [309, 349] on button "Only Once" at bounding box center [303, 344] width 169 height 31
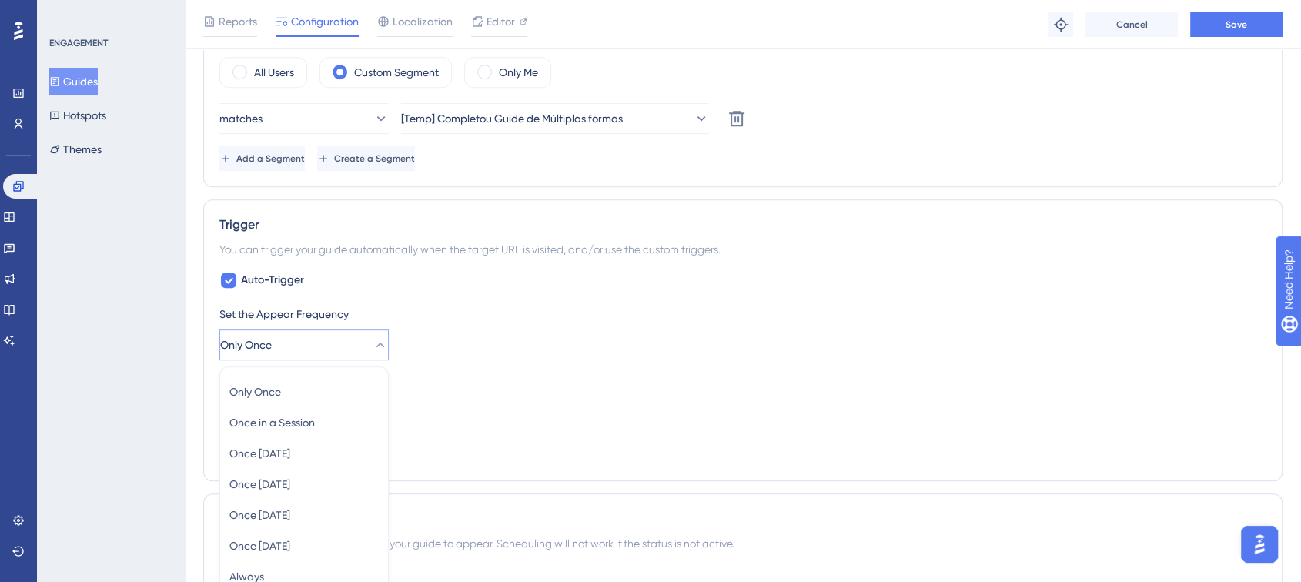
scroll to position [908, 0]
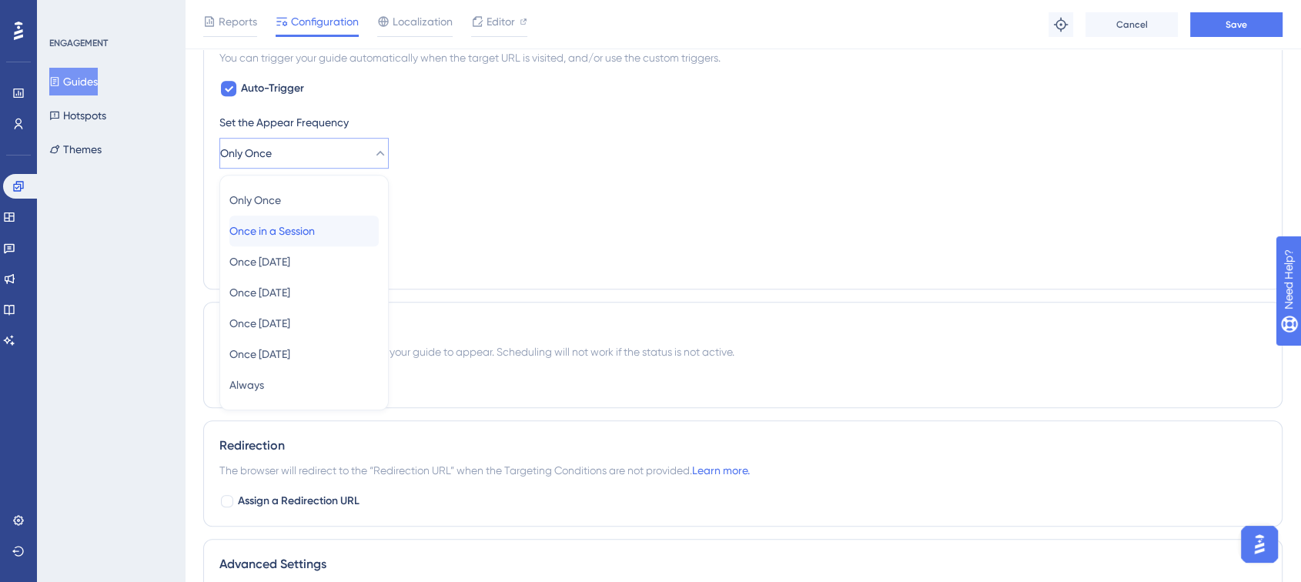
click at [313, 238] on span "Once in a Session" at bounding box center [271, 231] width 85 height 18
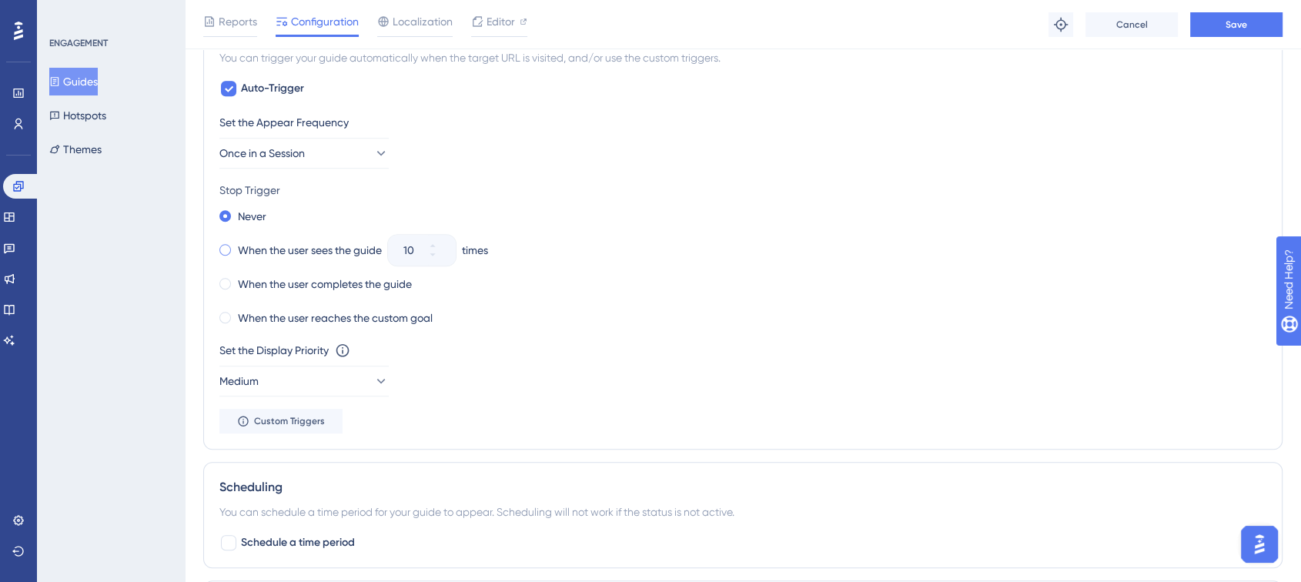
click at [302, 256] on label "When the user sees the guide" at bounding box center [310, 250] width 144 height 18
click at [437, 255] on icon at bounding box center [432, 254] width 9 height 9
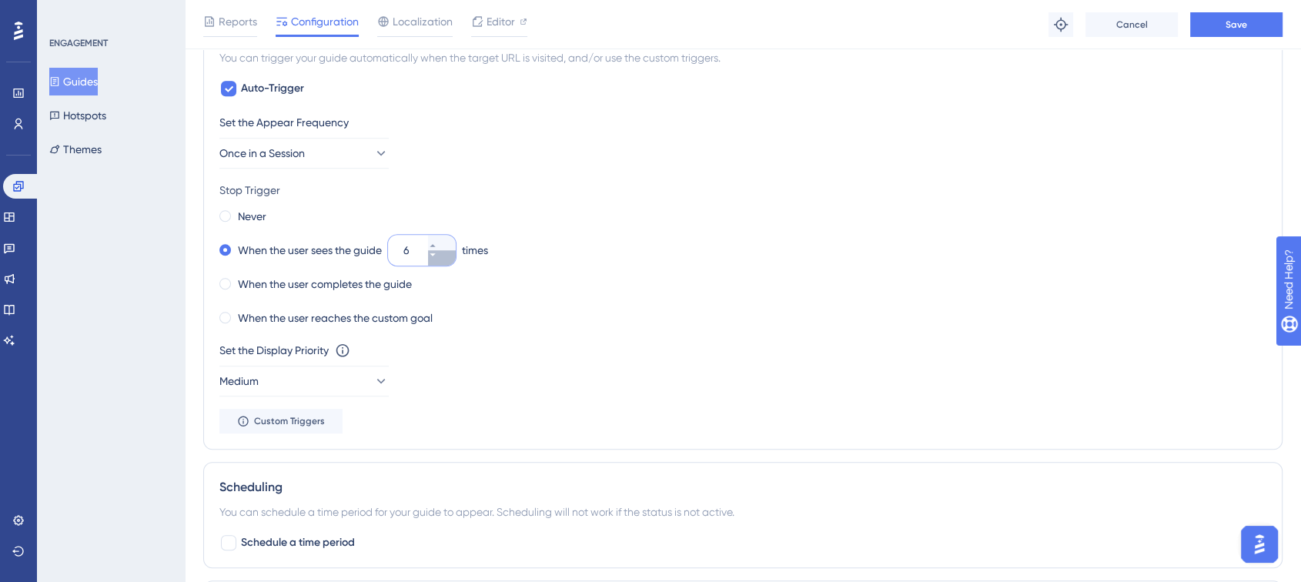
click at [437, 255] on icon at bounding box center [432, 254] width 9 height 9
type input "5"
click at [489, 311] on div "When the user reaches the custom goal" at bounding box center [742, 318] width 1047 height 22
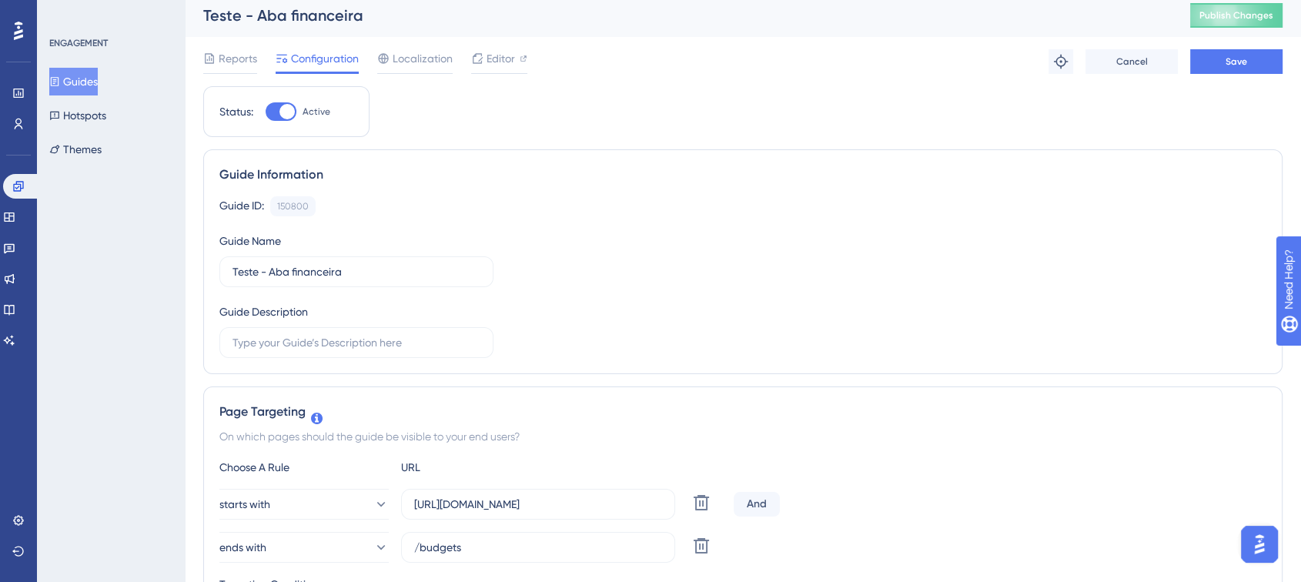
scroll to position [0, 0]
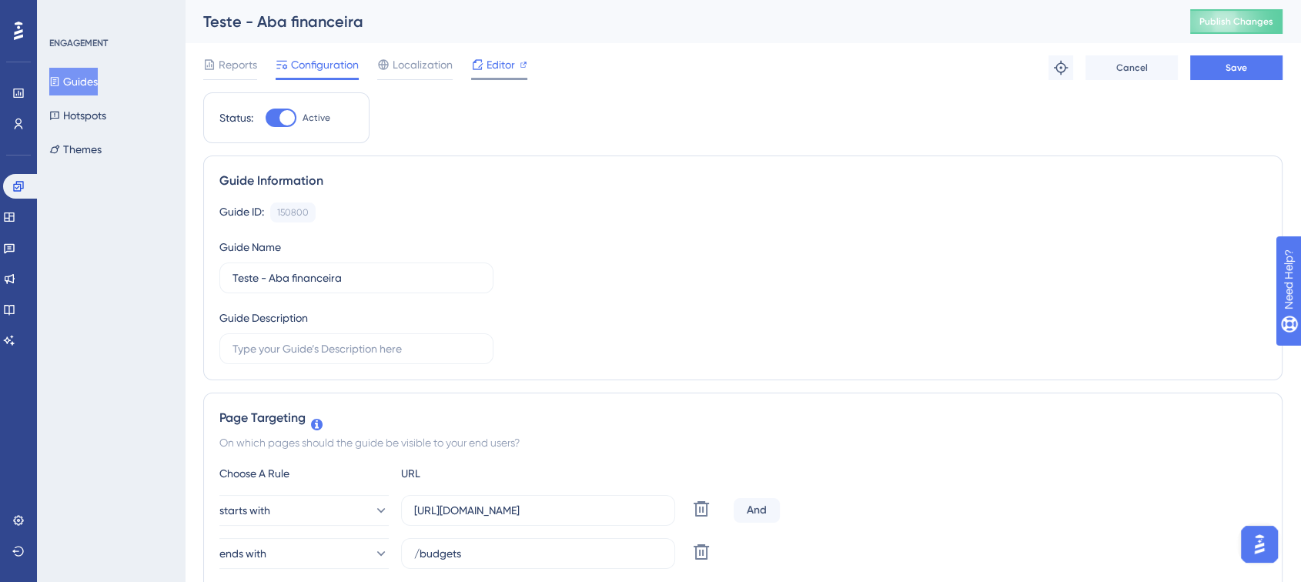
click at [500, 71] on span "Editor" at bounding box center [500, 64] width 28 height 18
click at [1250, 62] on button "Save" at bounding box center [1236, 67] width 92 height 25
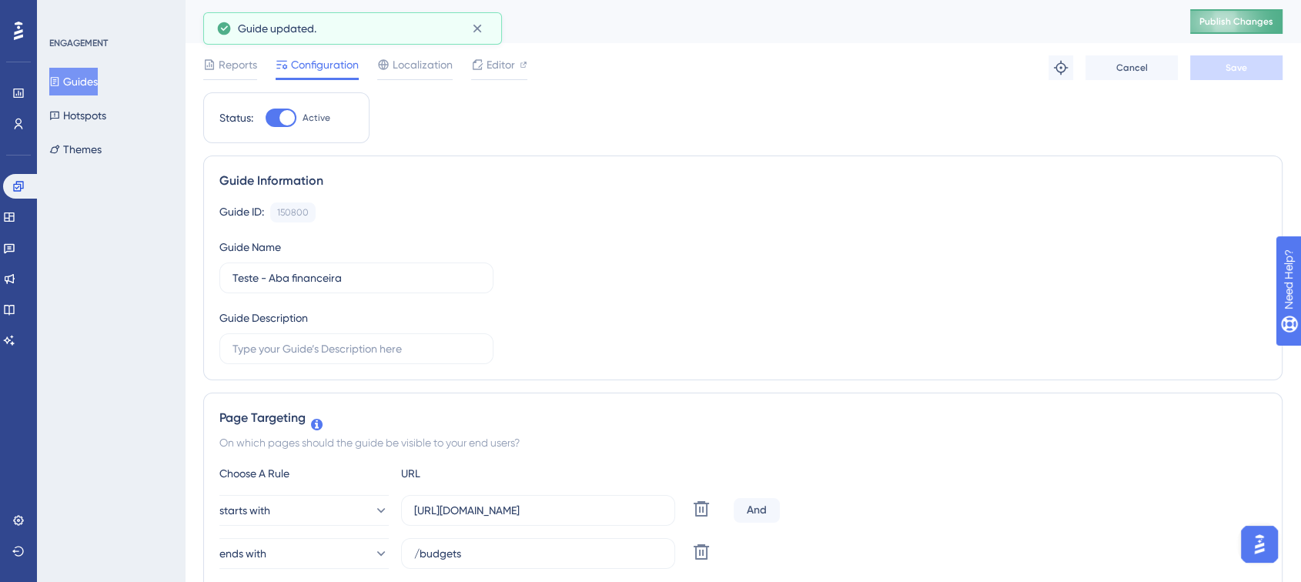
click at [1243, 25] on span "Publish Changes" at bounding box center [1236, 21] width 74 height 12
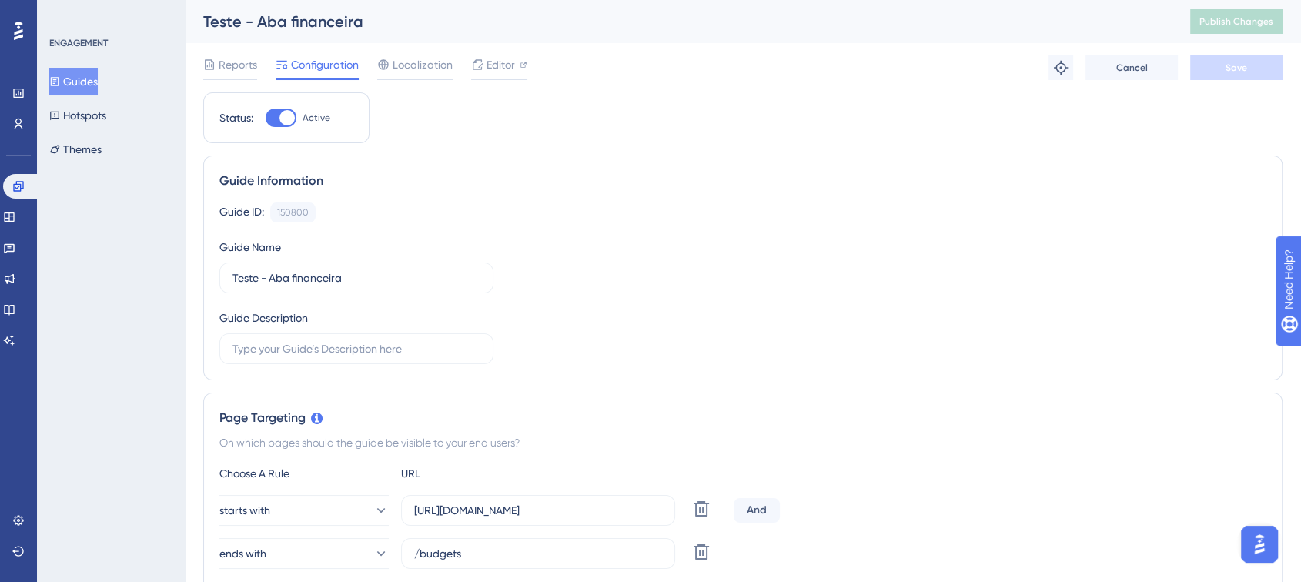
click at [84, 85] on button "Guides" at bounding box center [73, 82] width 48 height 28
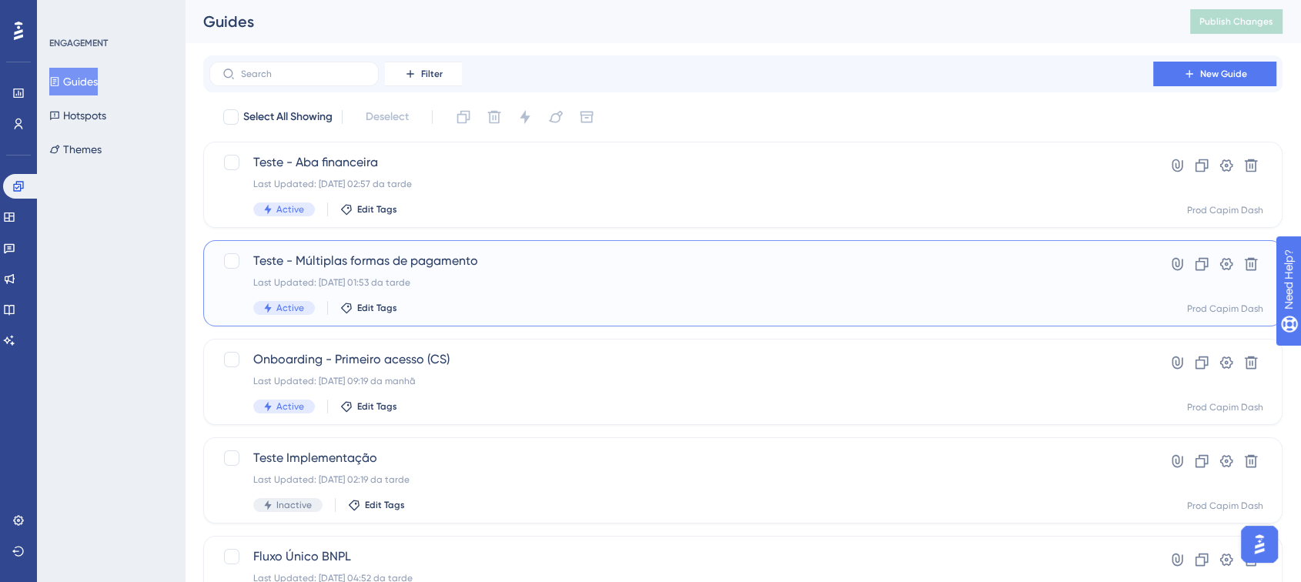
click at [501, 286] on div "Last Updated: [DATE] 01:53 da tarde" at bounding box center [681, 282] width 856 height 12
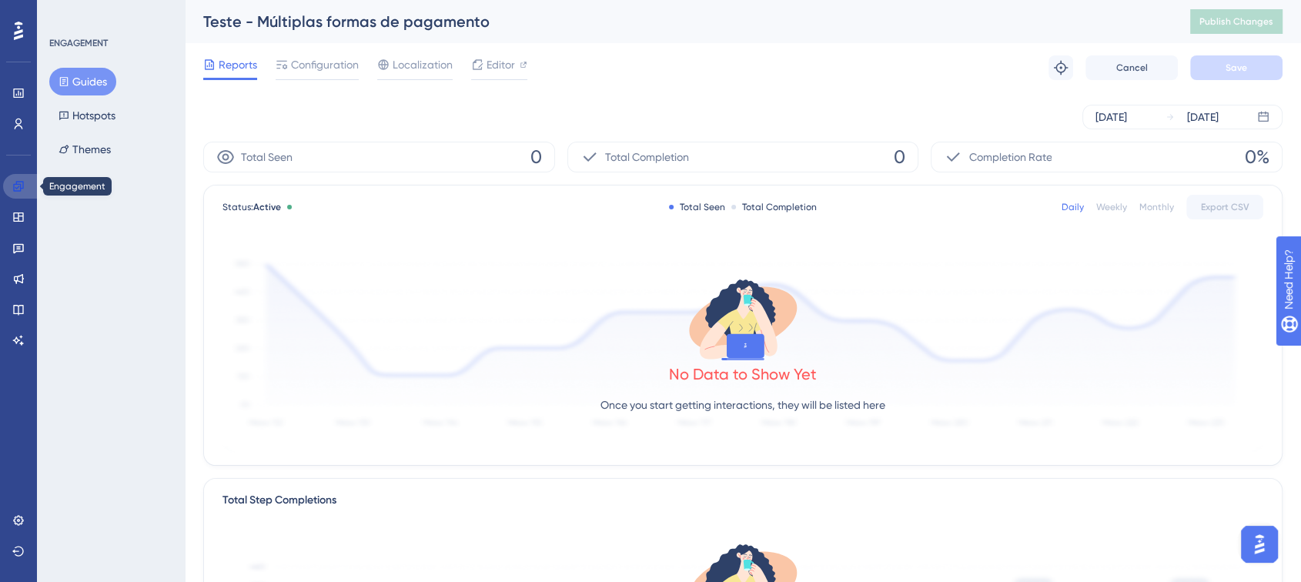
click at [18, 180] on icon at bounding box center [18, 186] width 12 height 12
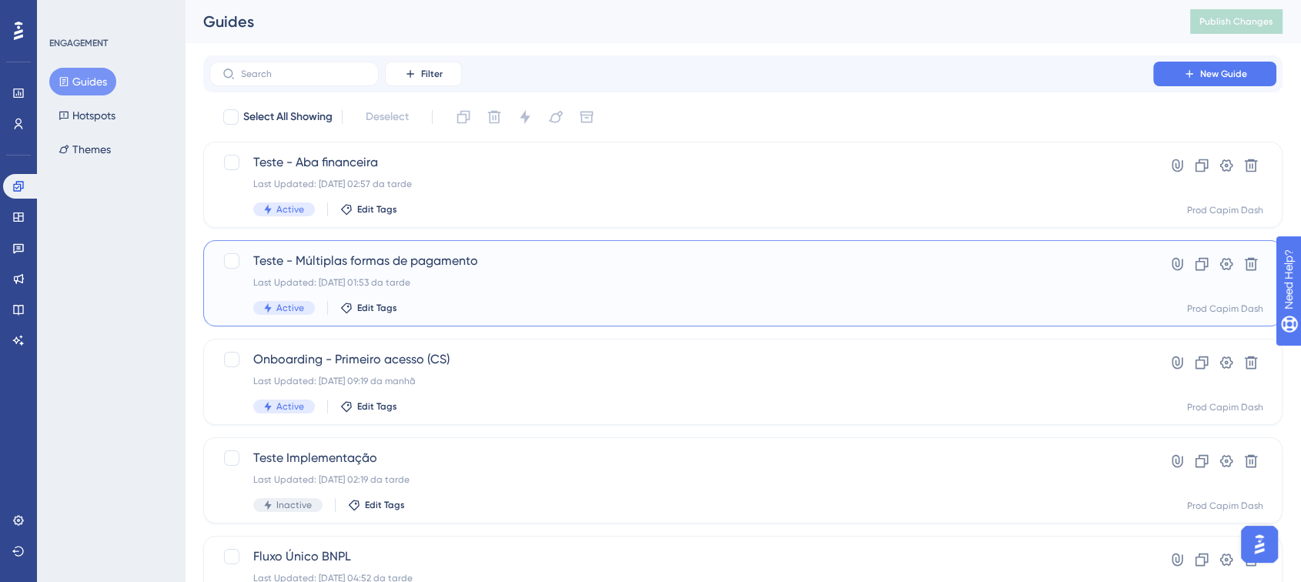
click at [474, 285] on div "Last Updated: [DATE] 01:53 da tarde" at bounding box center [681, 282] width 856 height 12
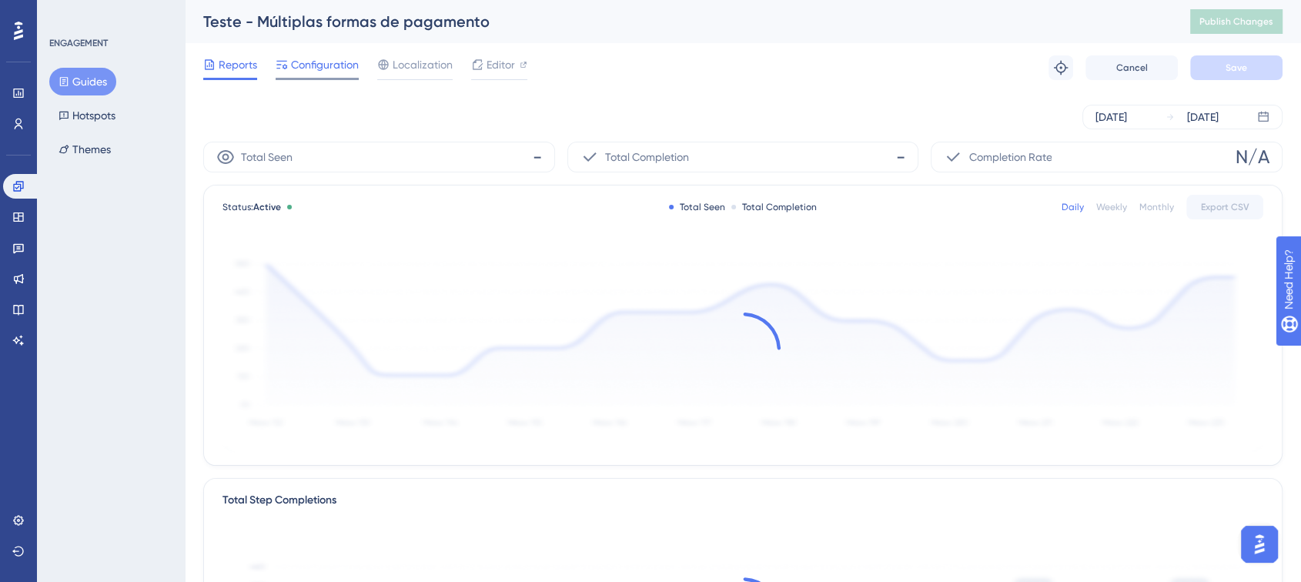
click at [325, 64] on span "Configuration" at bounding box center [325, 64] width 68 height 18
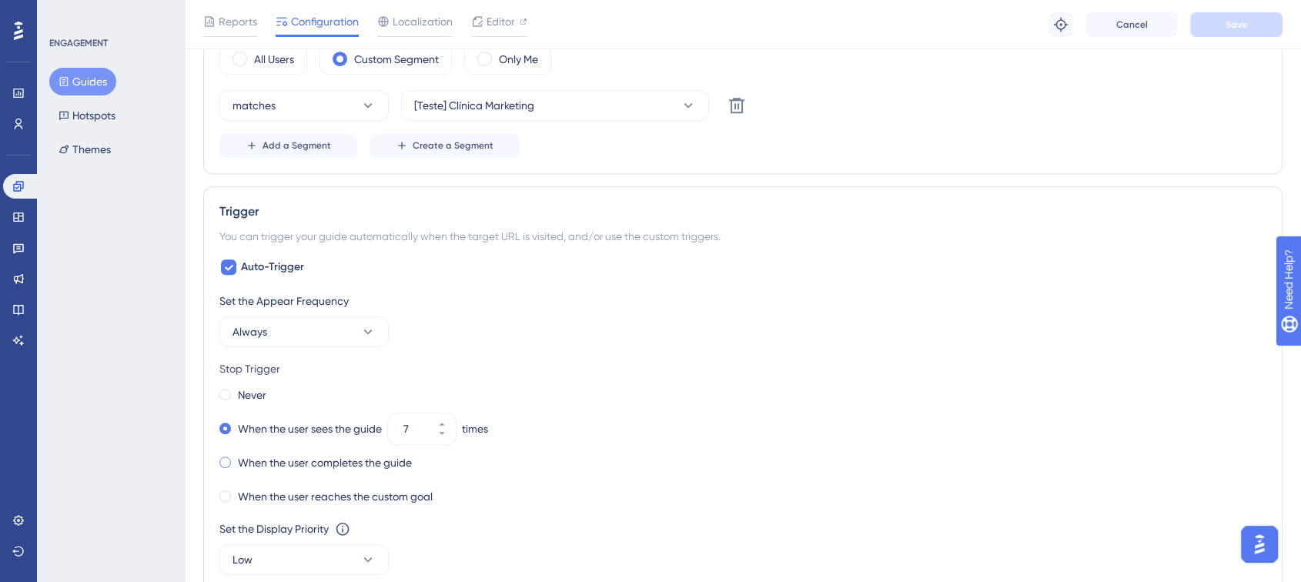
scroll to position [770, 0]
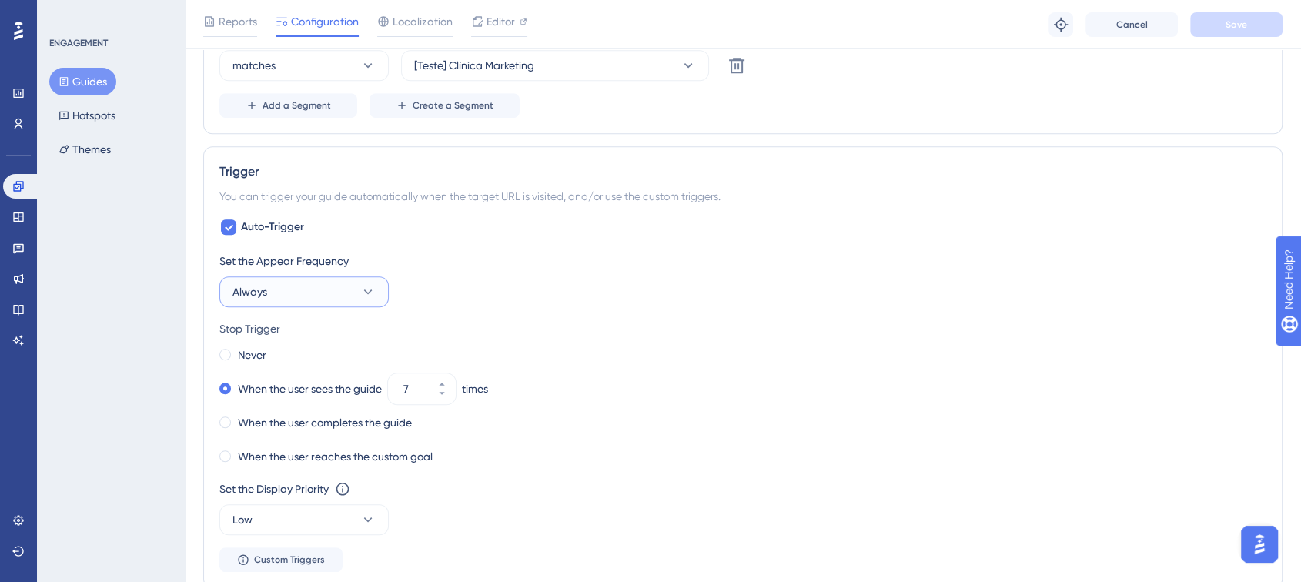
click at [276, 282] on button "Always" at bounding box center [303, 291] width 169 height 31
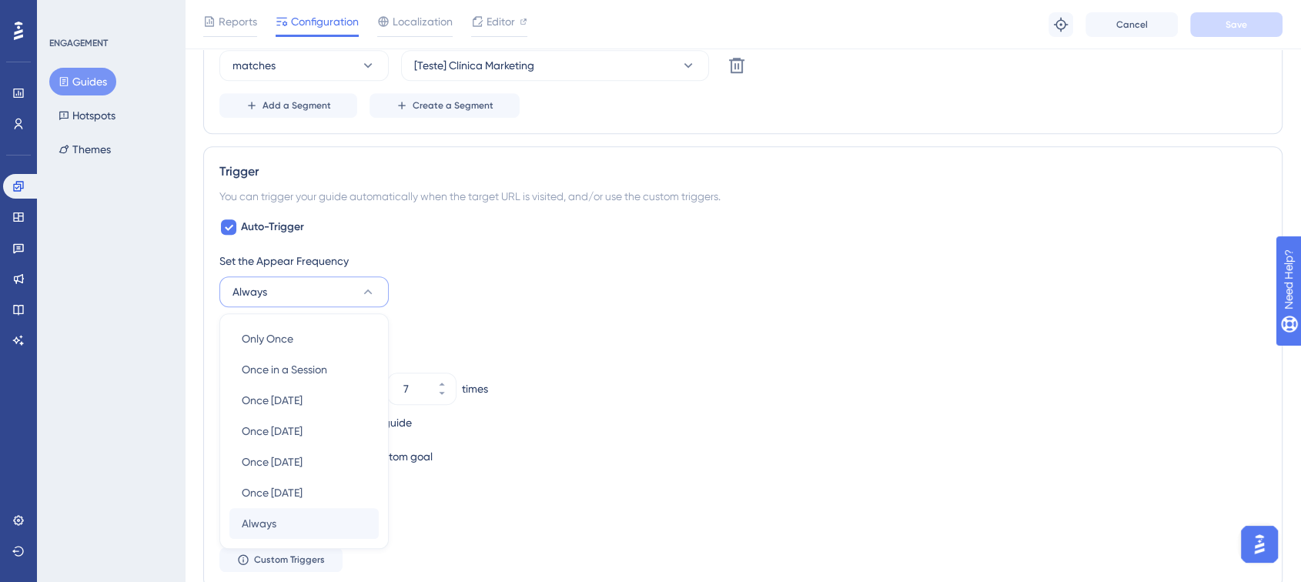
scroll to position [908, 0]
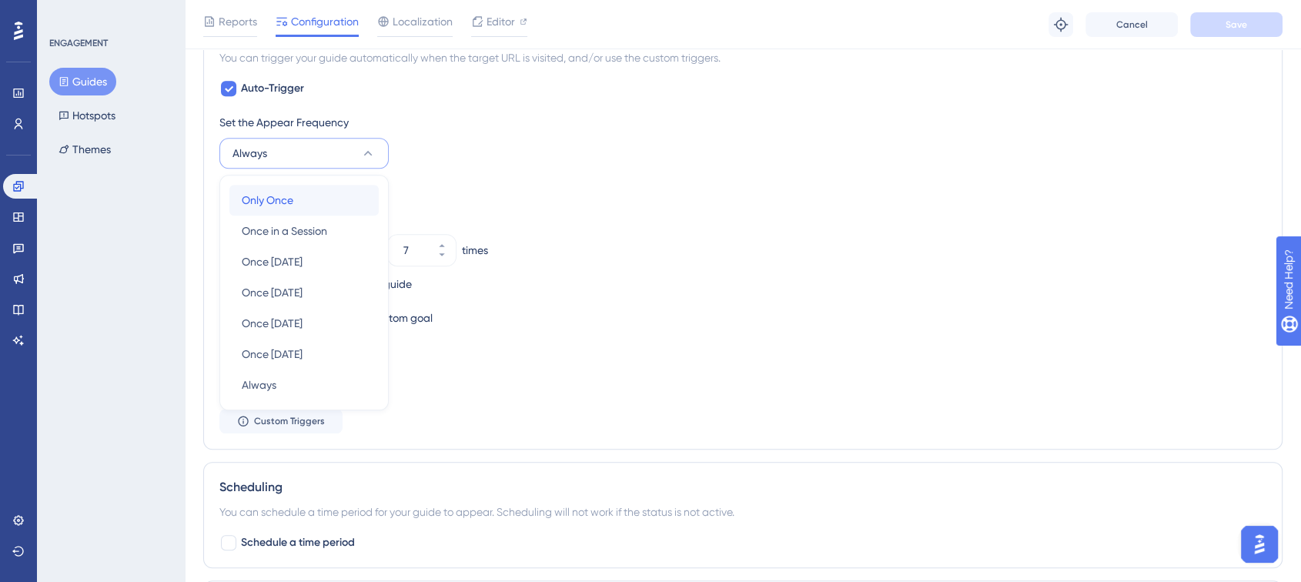
click at [299, 200] on div "Only Once Only Once" at bounding box center [304, 200] width 125 height 31
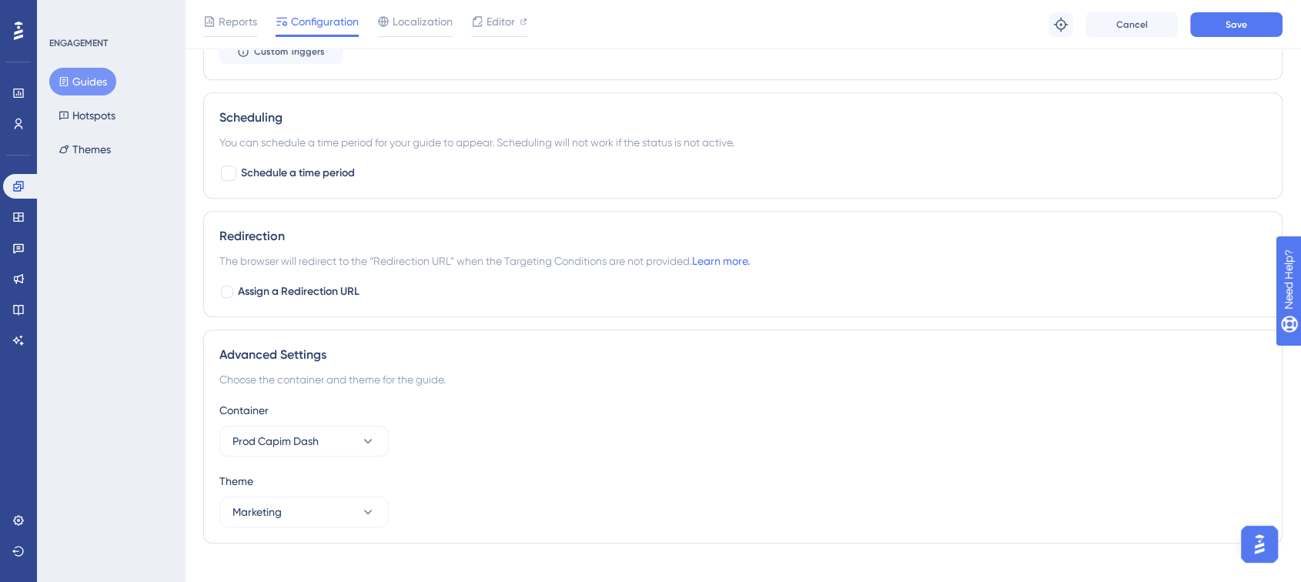
scroll to position [1139, 0]
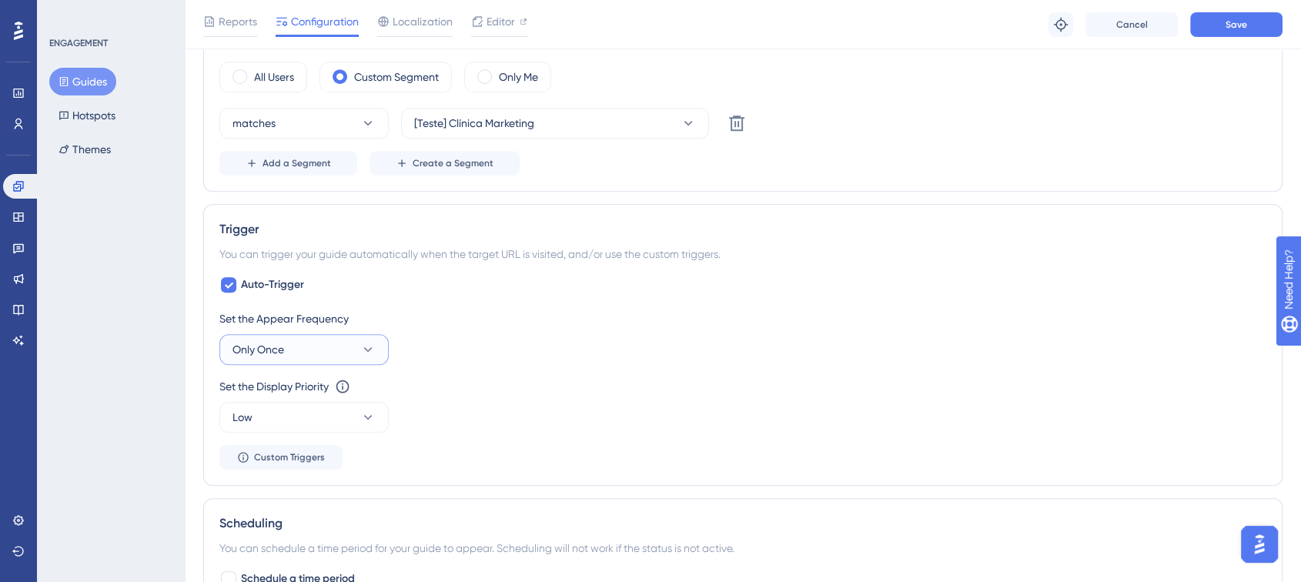
click at [302, 339] on button "Only Once" at bounding box center [303, 349] width 169 height 31
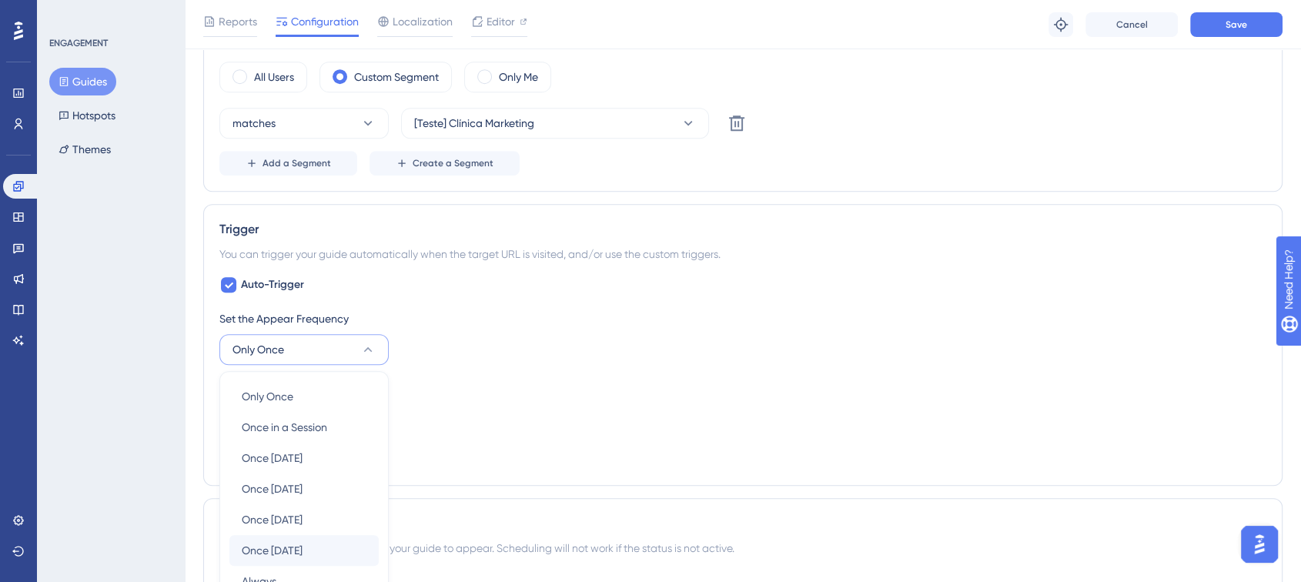
scroll to position [908, 0]
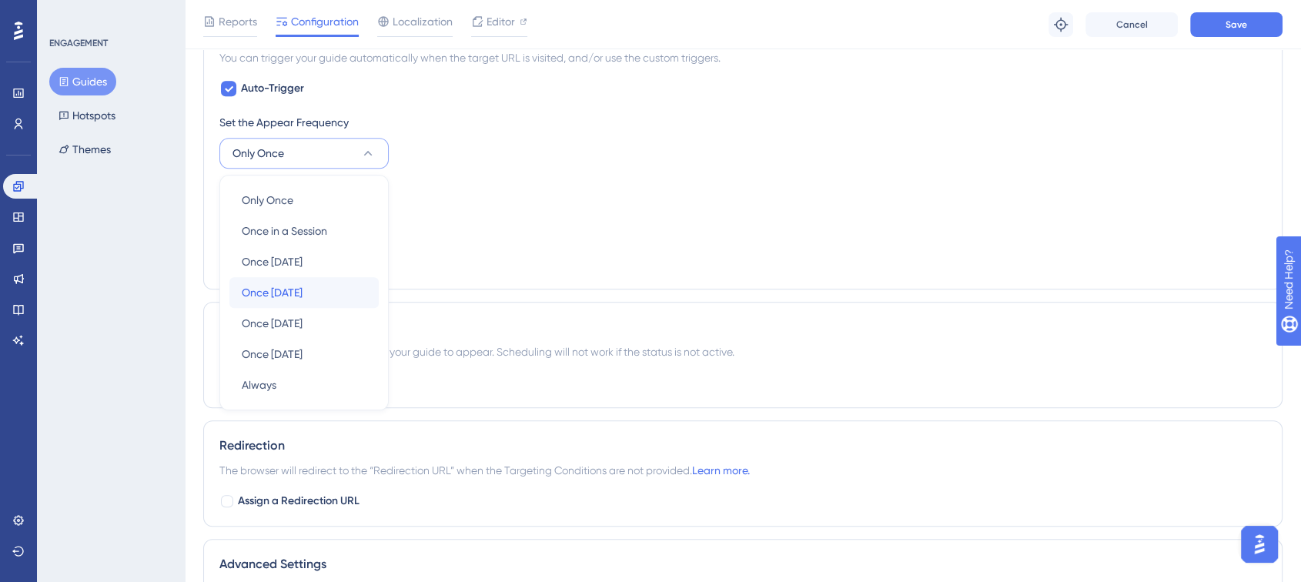
click at [302, 288] on span "Once [DATE]" at bounding box center [272, 292] width 61 height 18
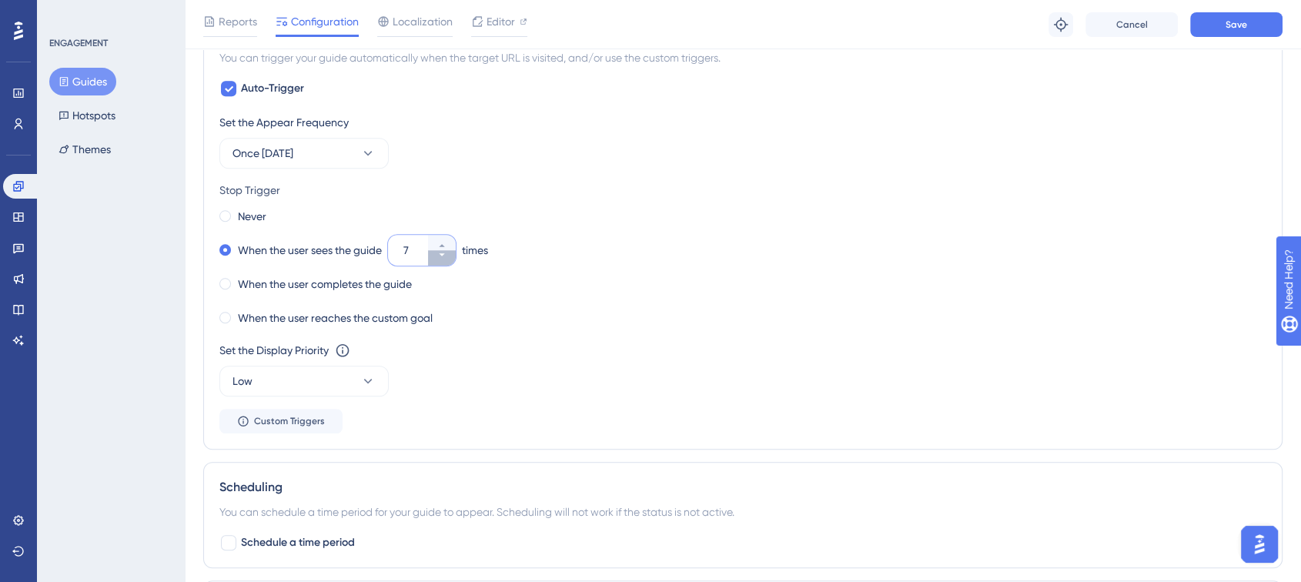
click at [446, 255] on icon at bounding box center [441, 254] width 9 height 9
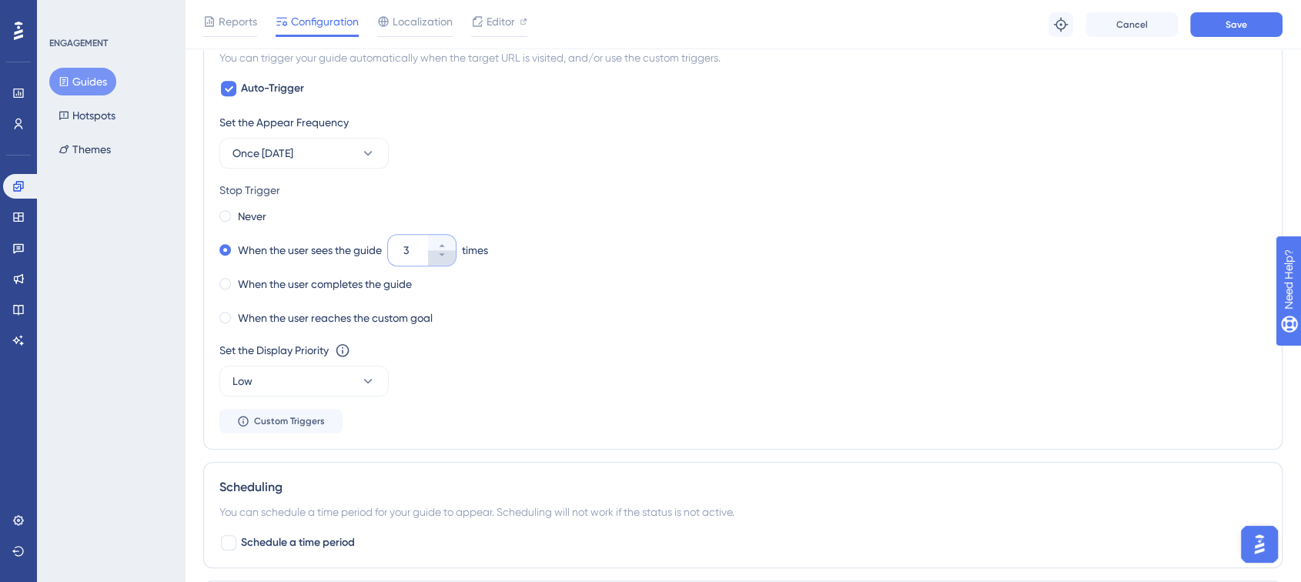
type input "2"
click at [323, 138] on button "Once [DATE]" at bounding box center [303, 153] width 169 height 31
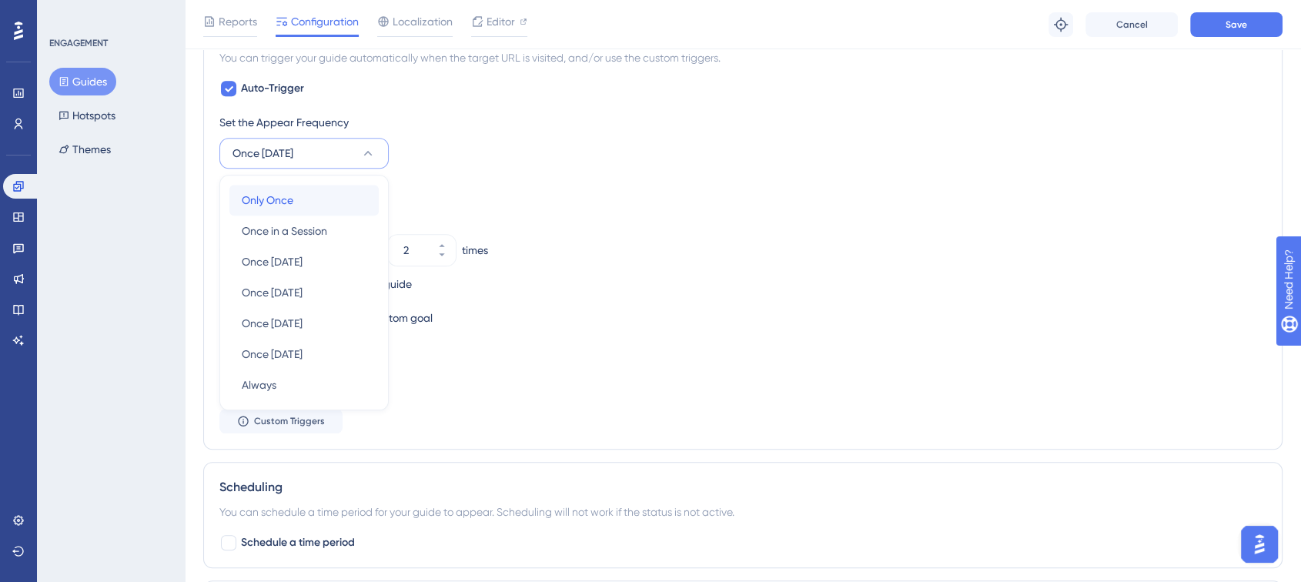
click at [320, 195] on div "Only Once Only Once" at bounding box center [304, 200] width 125 height 31
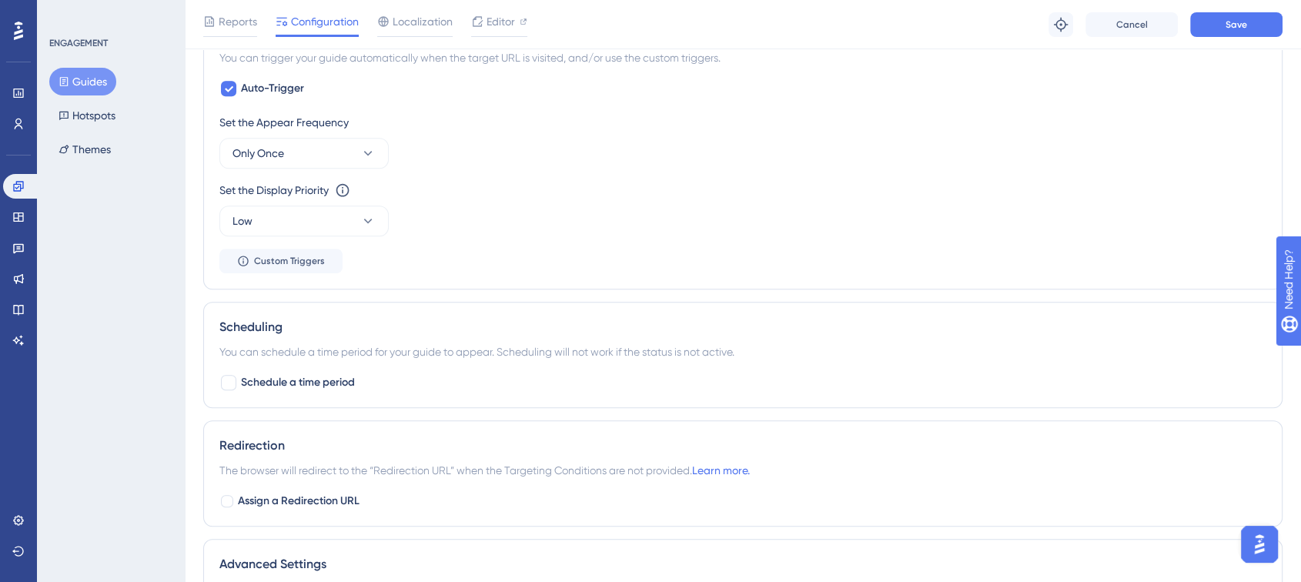
click at [493, 164] on div "Set the Appear Frequency Only Once" at bounding box center [742, 140] width 1047 height 55
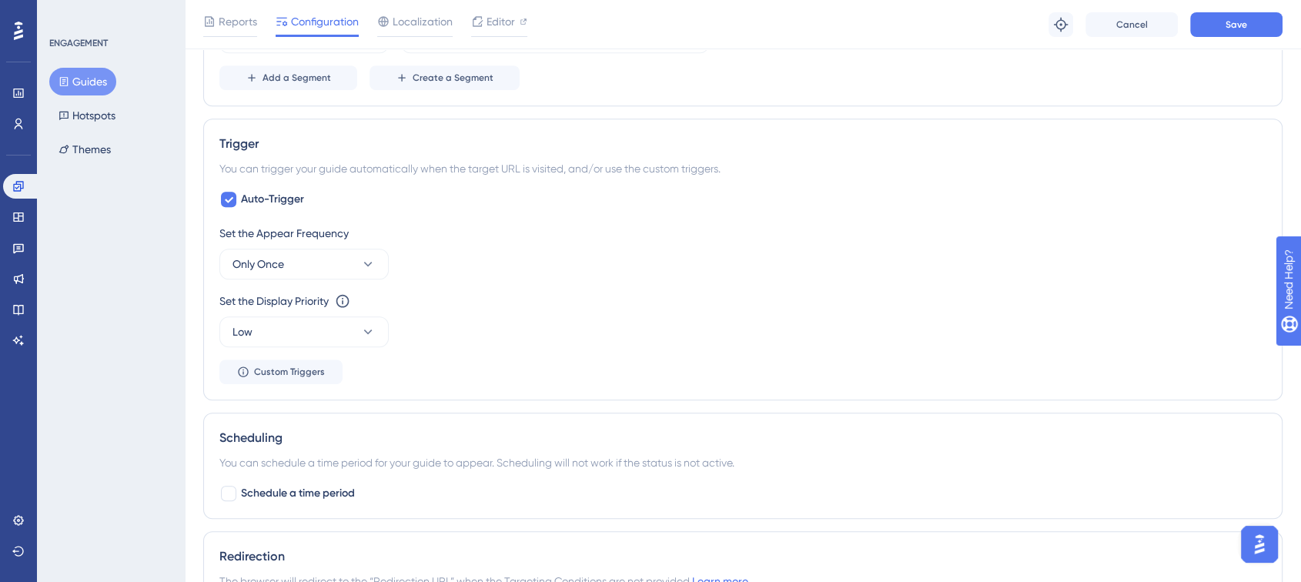
scroll to position [541, 0]
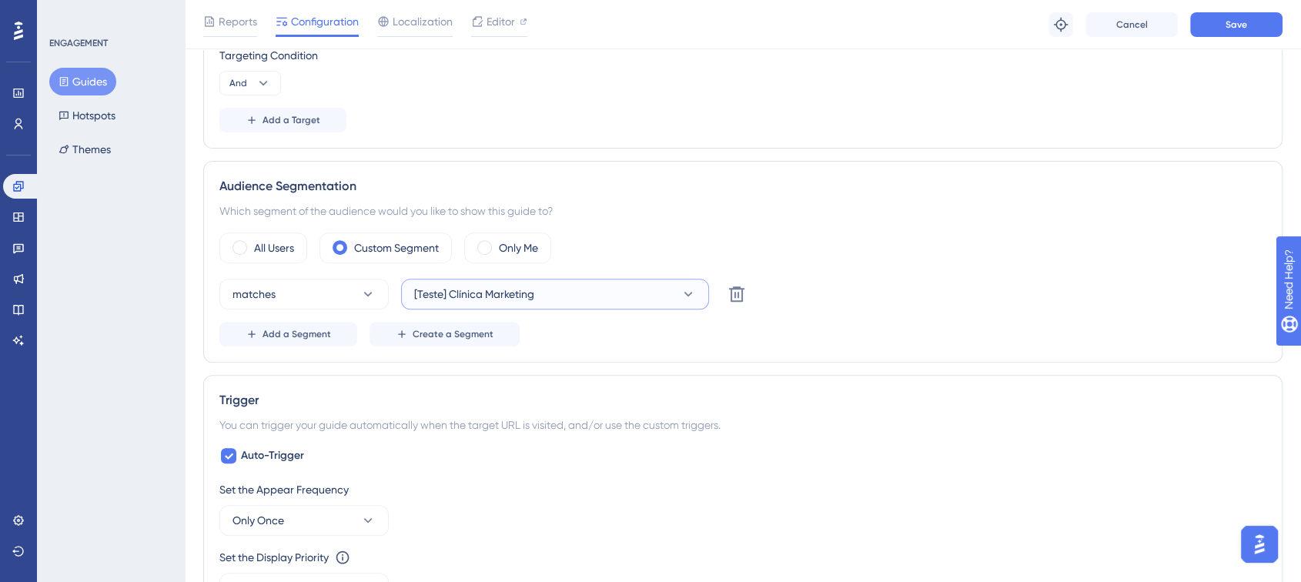
click at [562, 289] on button "[Teste] Clínica Marketing" at bounding box center [555, 294] width 308 height 31
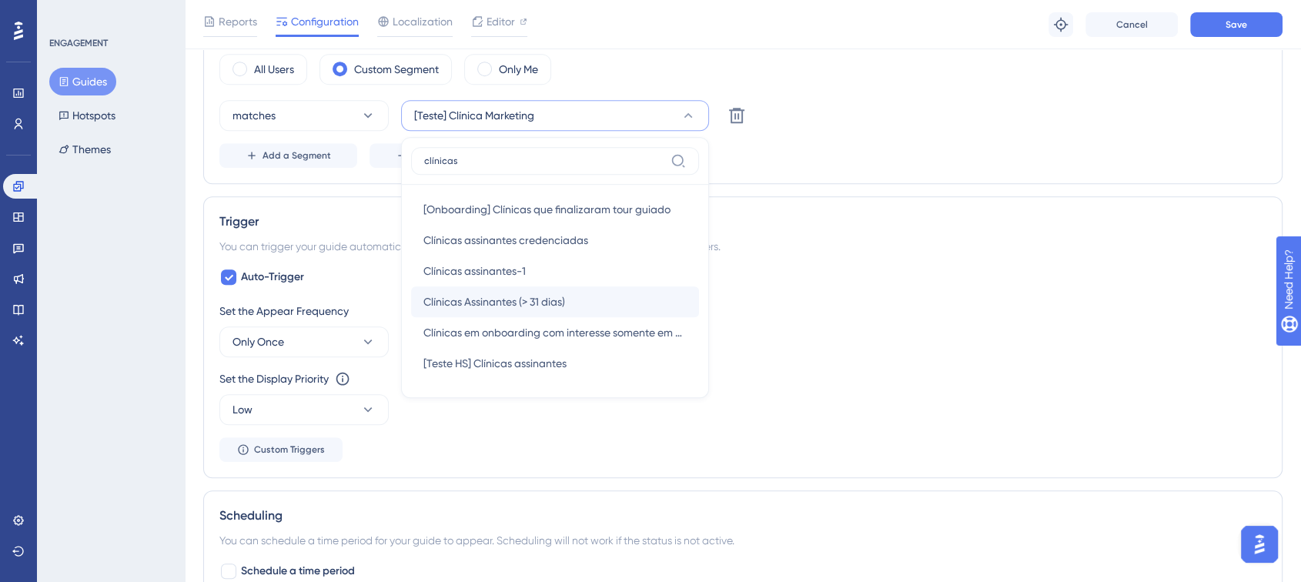
type input "clínicas"
click at [578, 295] on div "Clínicas Assinantes (> 31 dias) Clínicas Assinantes (> 31 dias)" at bounding box center [554, 301] width 263 height 31
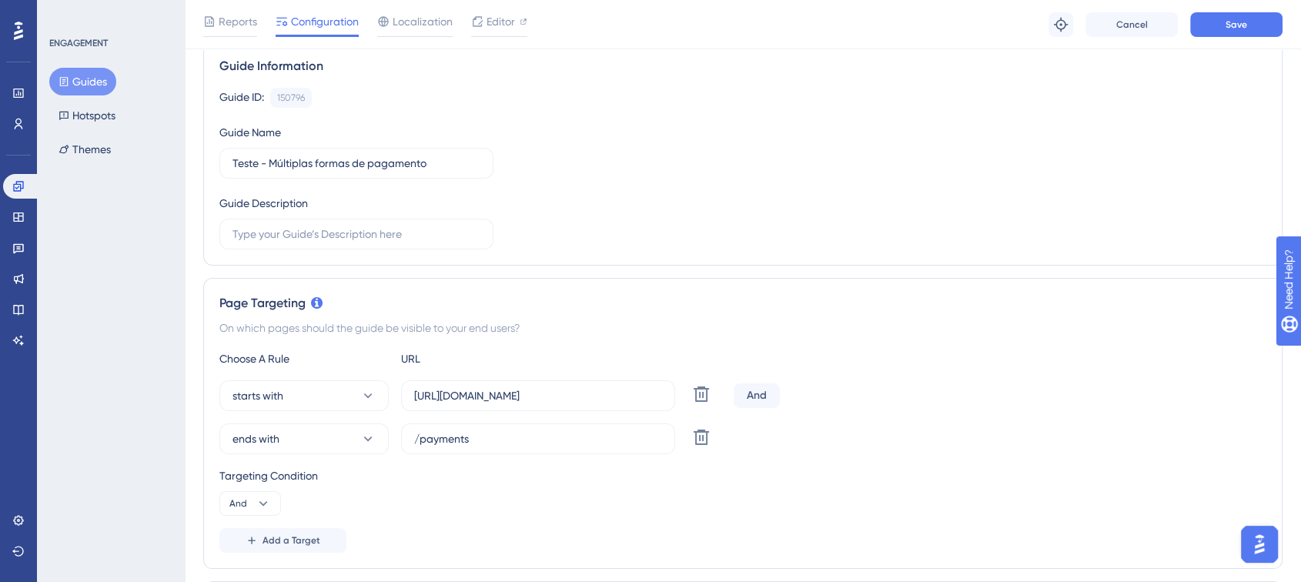
scroll to position [0, 0]
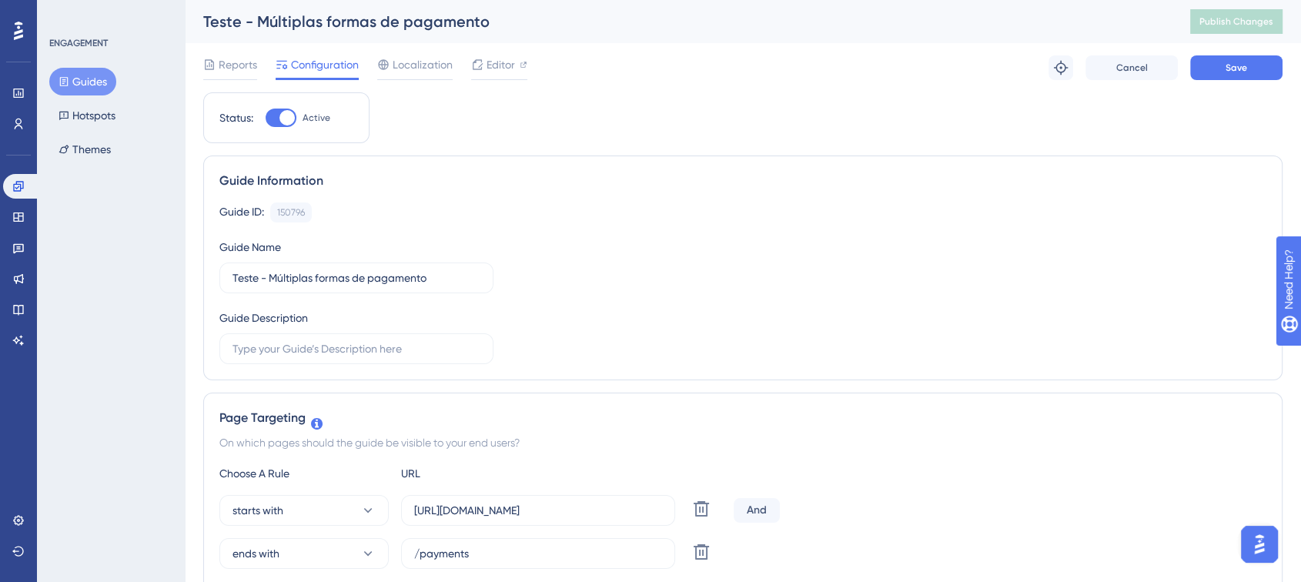
click at [282, 122] on div at bounding box center [286, 117] width 15 height 15
click at [266, 119] on input "Active" at bounding box center [265, 118] width 1 height 1
checkbox input "false"
click at [1256, 75] on button "Save" at bounding box center [1236, 67] width 92 height 25
